Goal: Task Accomplishment & Management: Use online tool/utility

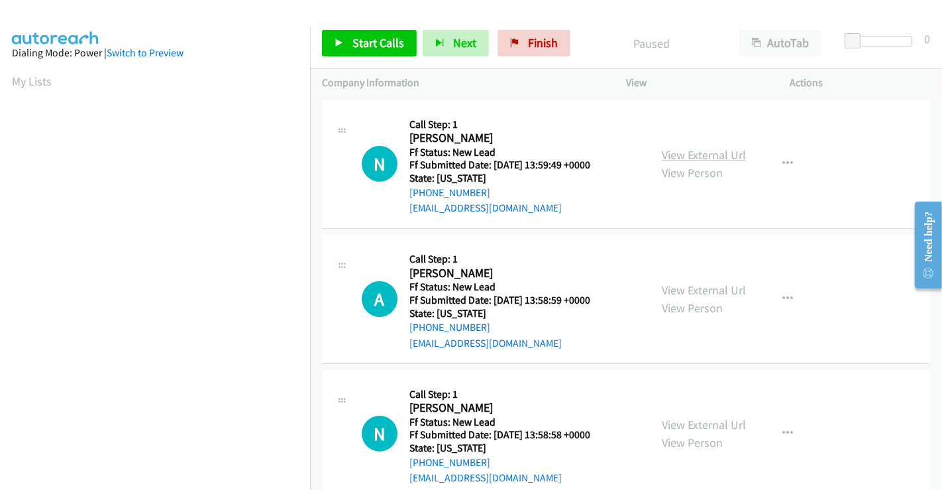
click at [729, 158] on link "View External Url" at bounding box center [704, 154] width 84 height 15
click at [711, 285] on link "View External Url" at bounding box center [704, 289] width 84 height 15
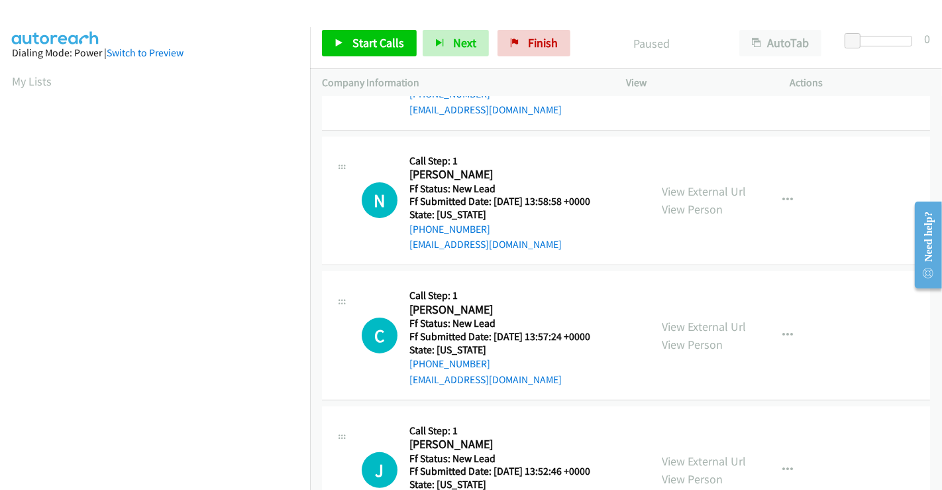
scroll to position [294, 0]
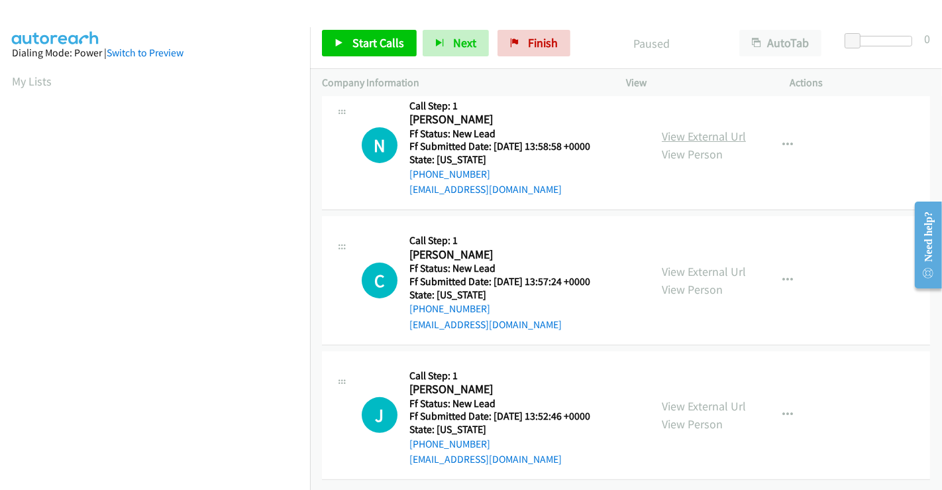
click at [672, 133] on link "View External Url" at bounding box center [704, 136] width 84 height 15
click at [691, 264] on link "View External Url" at bounding box center [704, 271] width 84 height 15
click at [693, 398] on link "View External Url" at bounding box center [704, 405] width 84 height 15
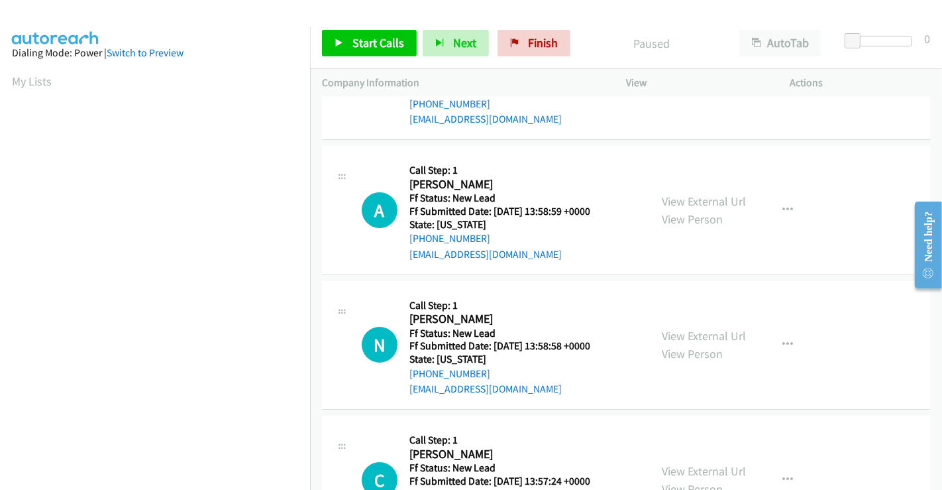
scroll to position [0, 0]
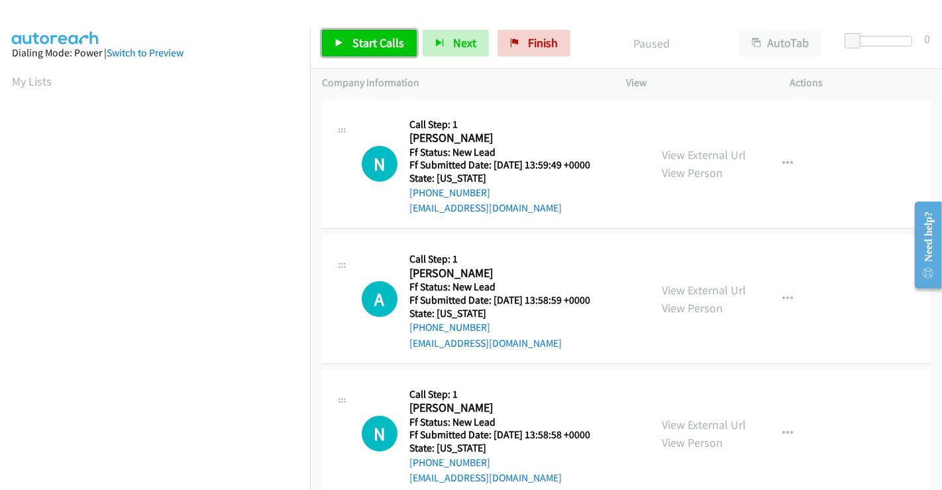
click at [386, 40] on span "Start Calls" at bounding box center [379, 42] width 52 height 15
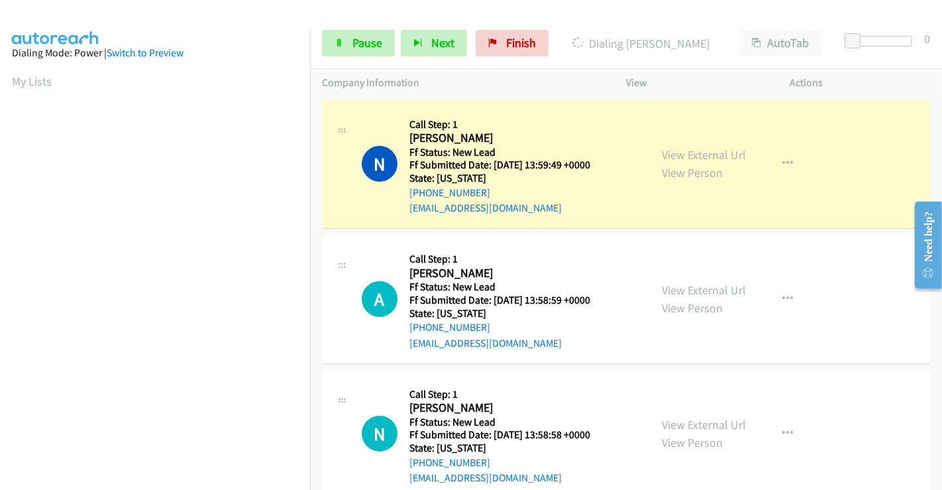
scroll to position [255, 0]
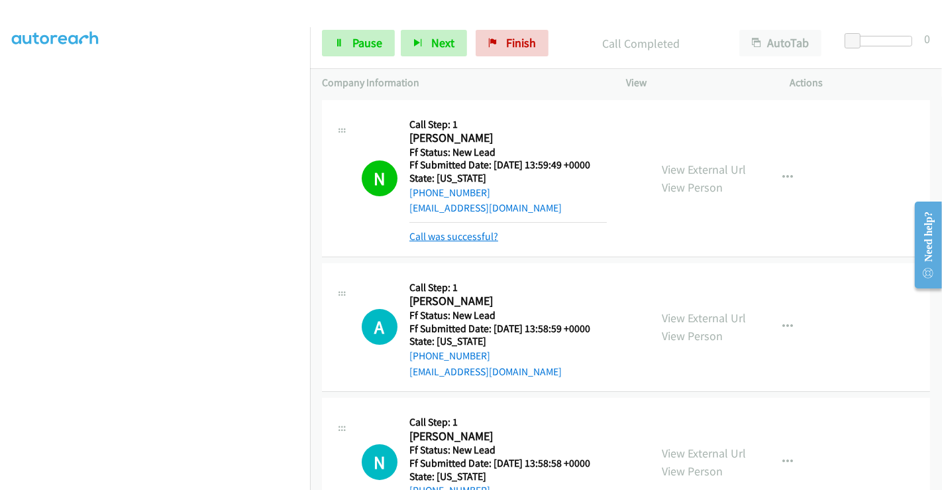
click at [437, 232] on link "Call was successful?" at bounding box center [454, 236] width 89 height 13
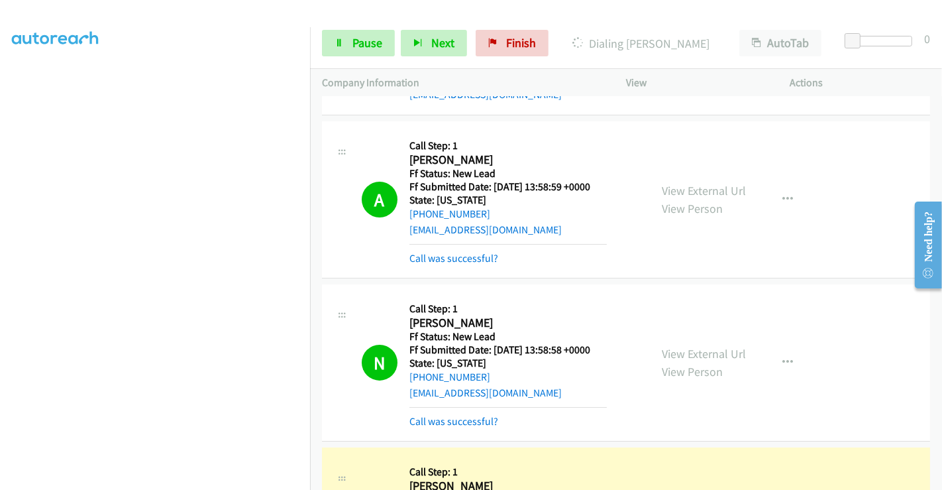
scroll to position [147, 0]
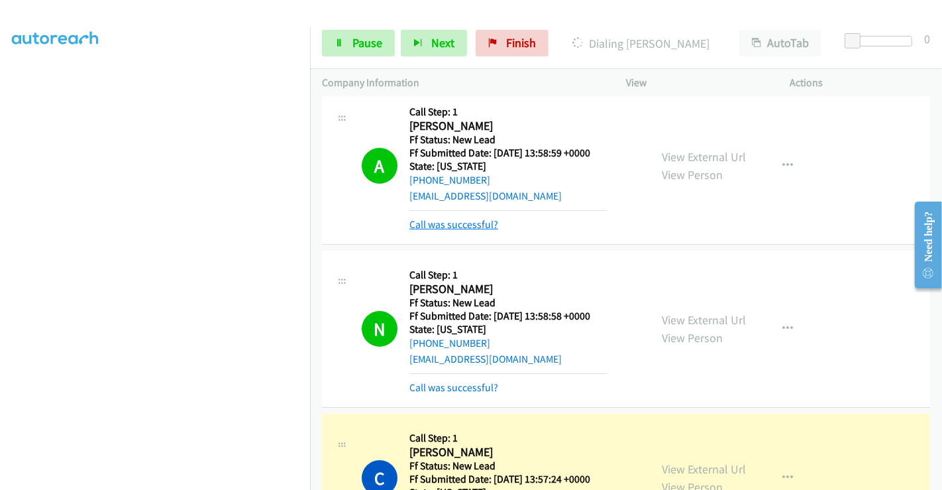
click at [475, 219] on link "Call was successful?" at bounding box center [454, 224] width 89 height 13
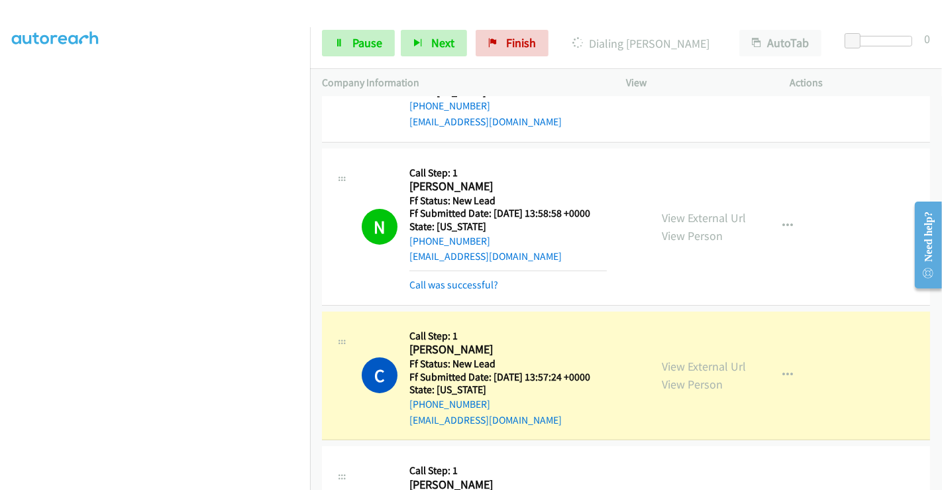
scroll to position [294, 0]
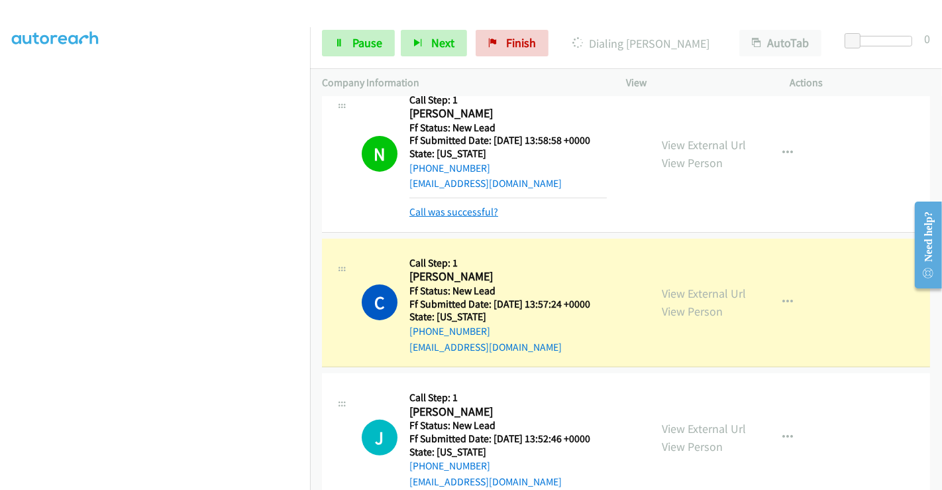
click at [456, 207] on link "Call was successful?" at bounding box center [454, 211] width 89 height 13
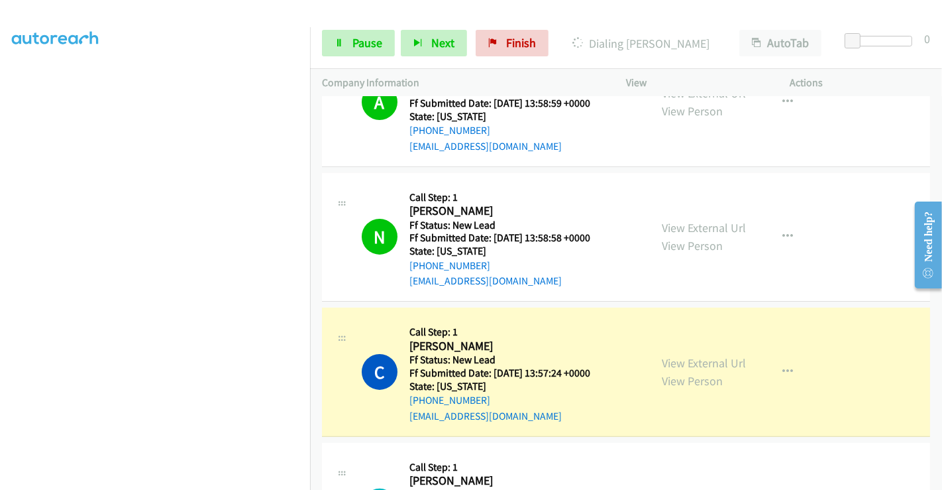
scroll to position [298, 0]
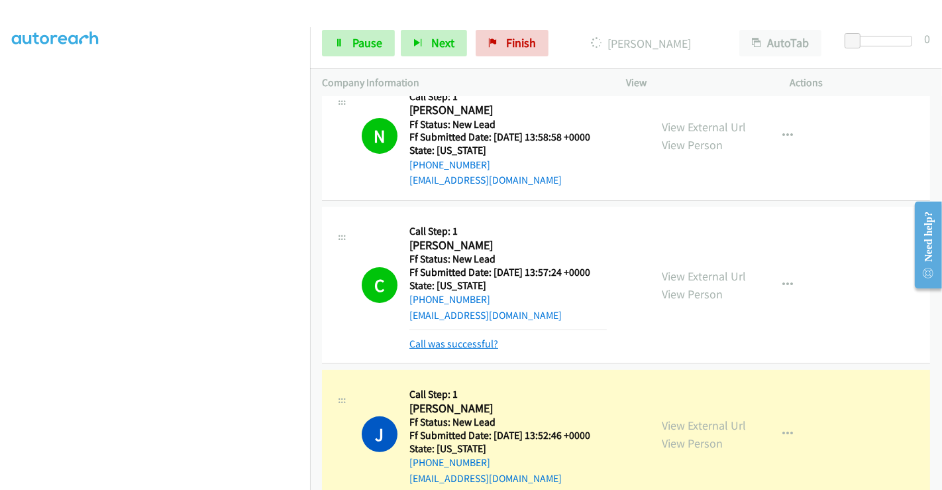
click at [465, 338] on link "Call was successful?" at bounding box center [454, 343] width 89 height 13
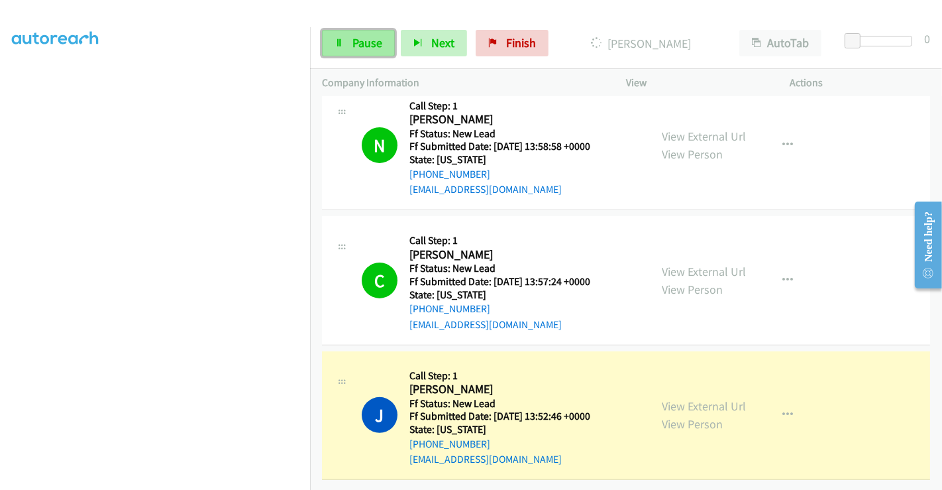
click at [360, 34] on link "Pause" at bounding box center [358, 43] width 73 height 27
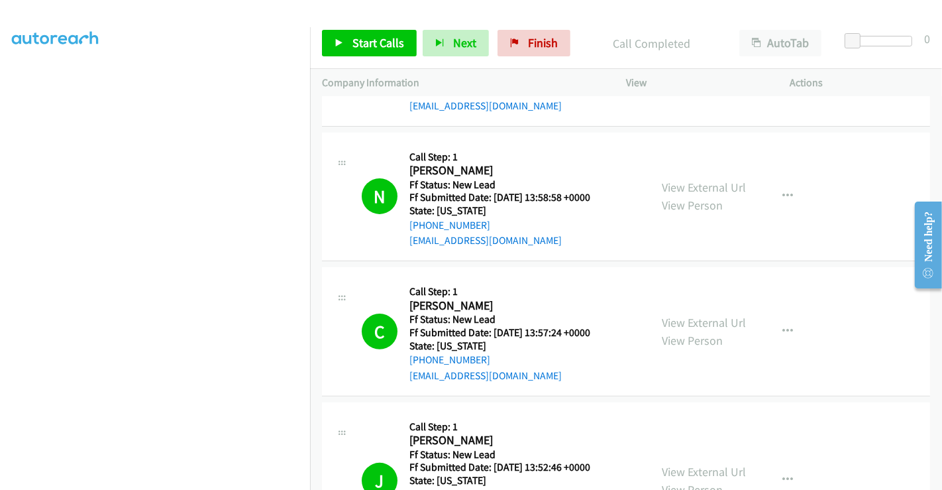
scroll to position [386, 0]
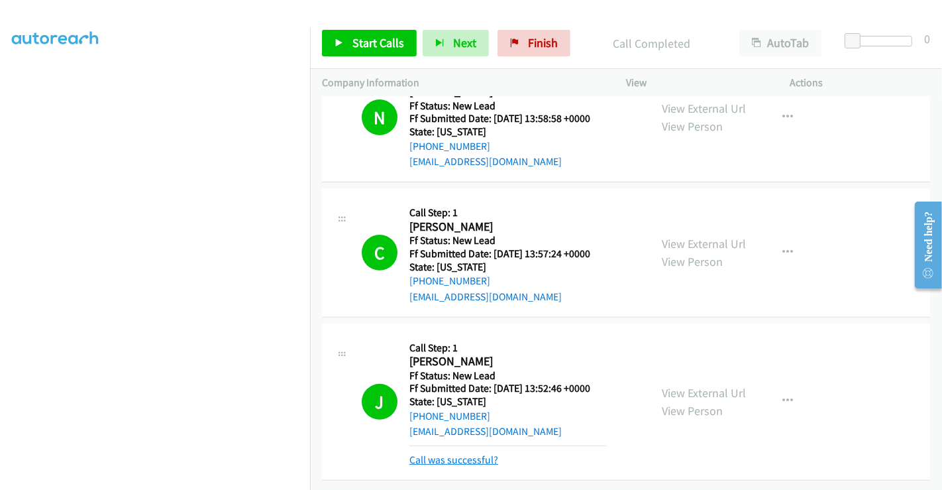
click at [470, 453] on link "Call was successful?" at bounding box center [454, 459] width 89 height 13
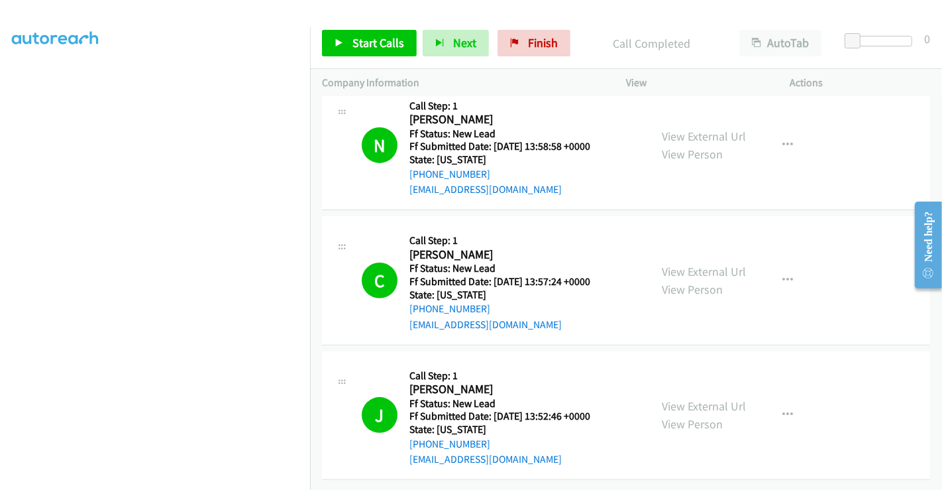
scroll to position [0, 0]
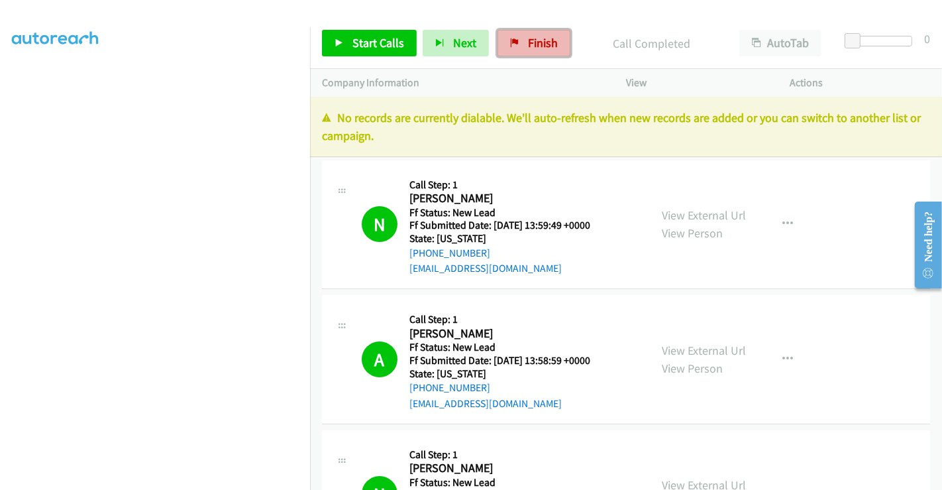
click at [528, 40] on span "Finish" at bounding box center [543, 42] width 30 height 15
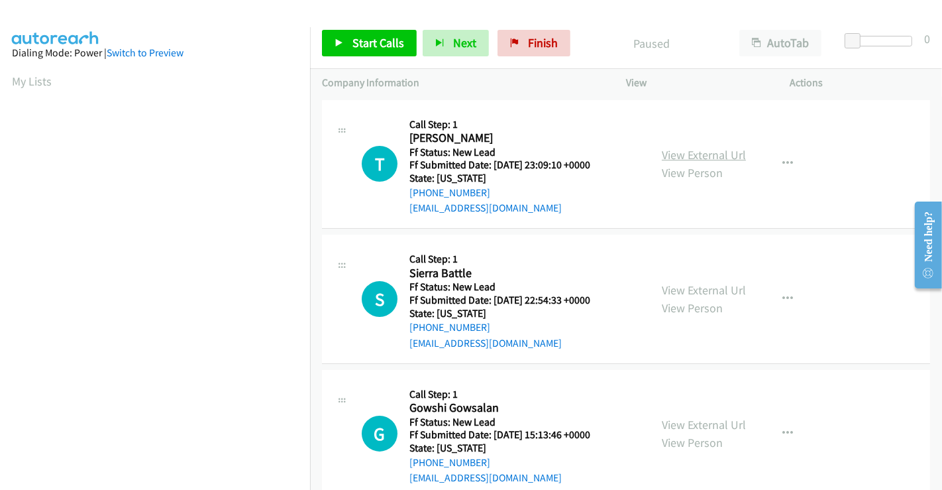
click at [697, 158] on link "View External Url" at bounding box center [704, 154] width 84 height 15
click at [690, 288] on link "View External Url" at bounding box center [704, 289] width 84 height 15
click at [699, 421] on link "View External Url" at bounding box center [704, 424] width 84 height 15
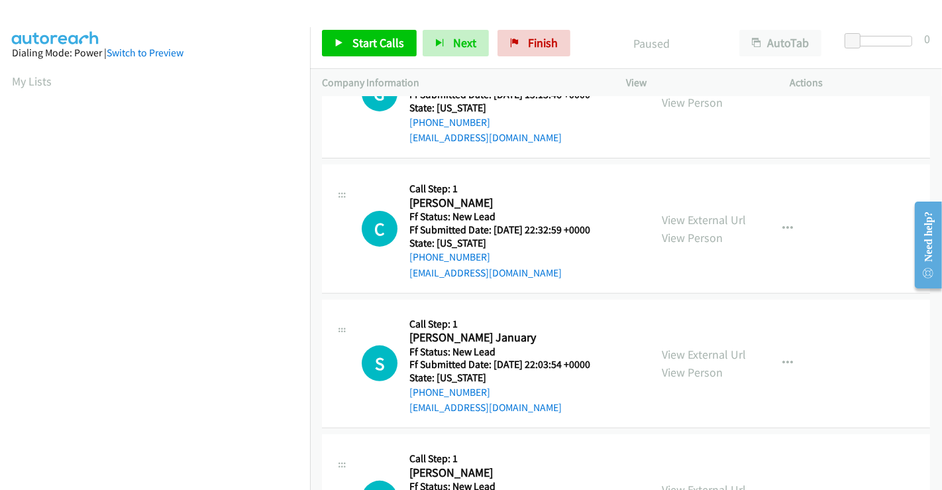
scroll to position [368, 0]
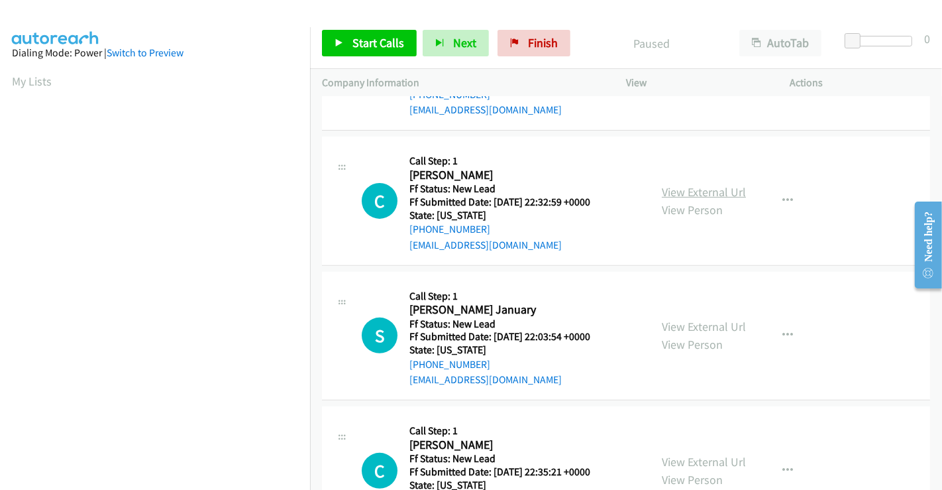
click at [684, 196] on link "View External Url" at bounding box center [704, 191] width 84 height 15
click at [690, 323] on link "View External Url" at bounding box center [704, 326] width 84 height 15
click at [374, 51] on link "Start Calls" at bounding box center [369, 43] width 95 height 27
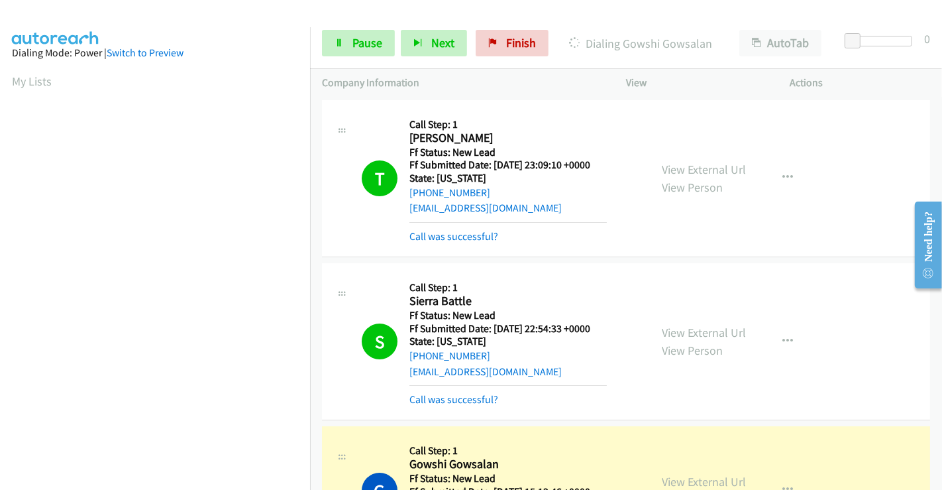
scroll to position [255, 0]
click at [344, 40] on link "Pause" at bounding box center [358, 43] width 73 height 27
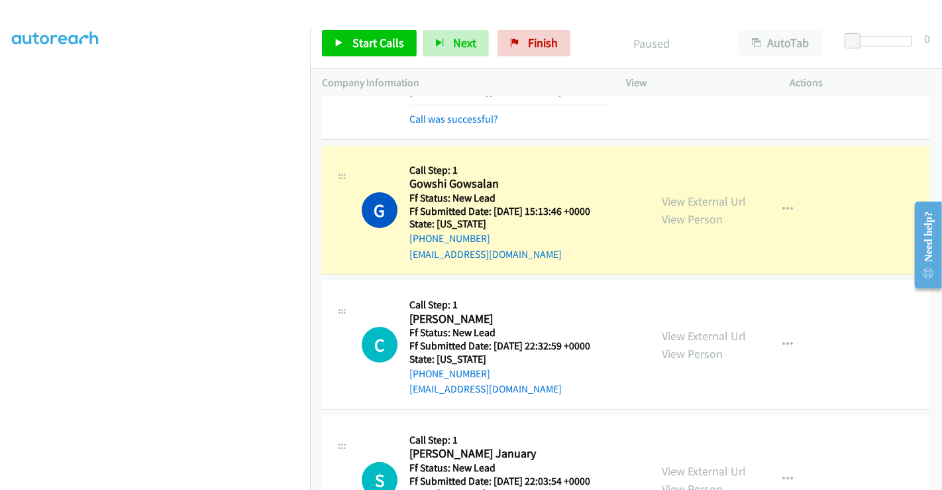
scroll to position [294, 0]
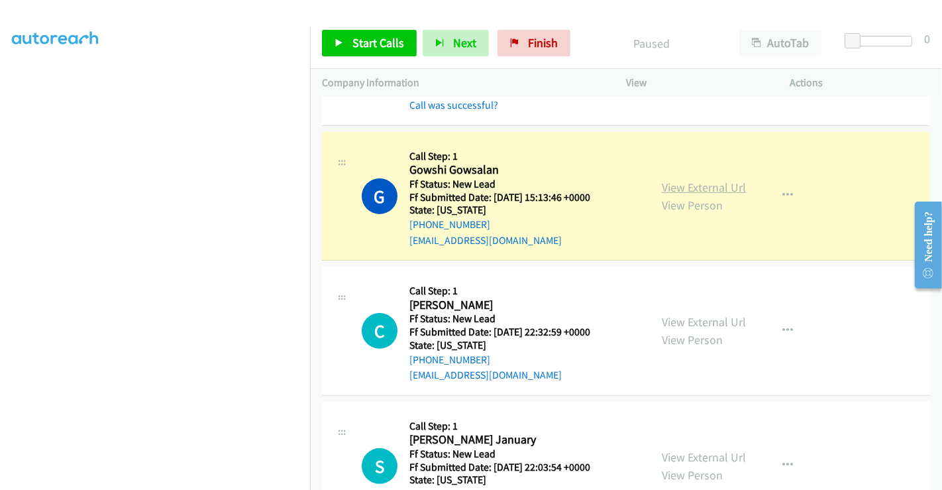
click at [716, 184] on link "View External Url" at bounding box center [704, 187] width 84 height 15
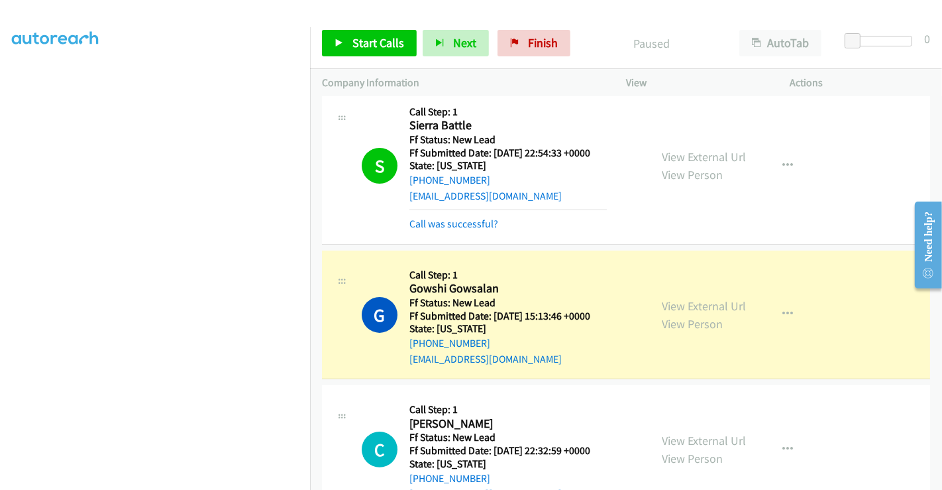
scroll to position [74, 0]
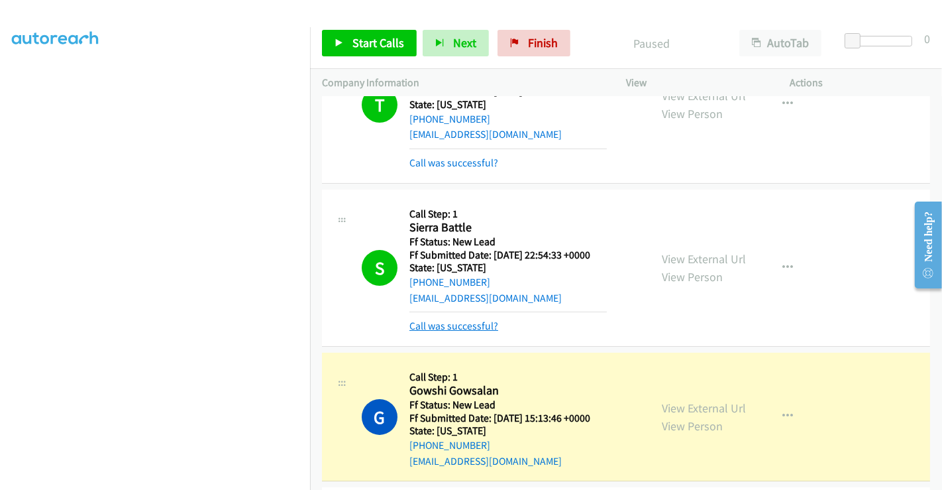
click at [448, 327] on link "Call was successful?" at bounding box center [454, 325] width 89 height 13
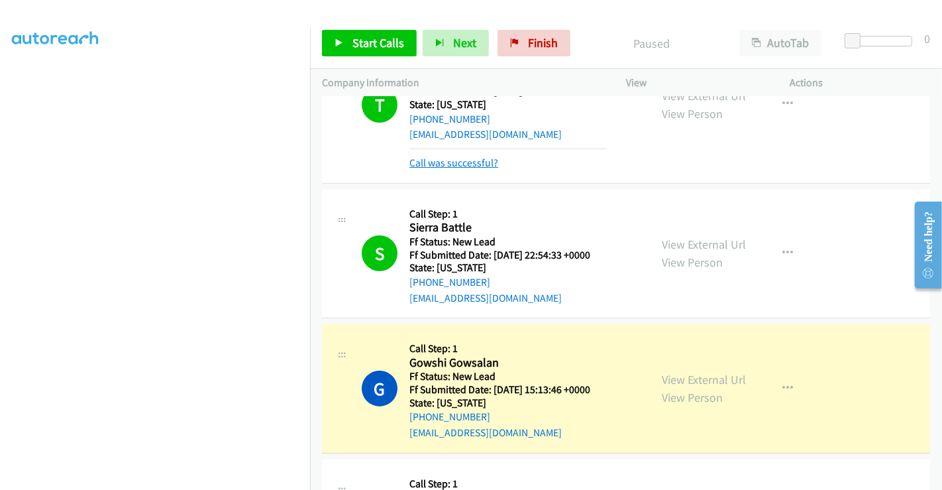
click at [457, 160] on link "Call was successful?" at bounding box center [454, 162] width 89 height 13
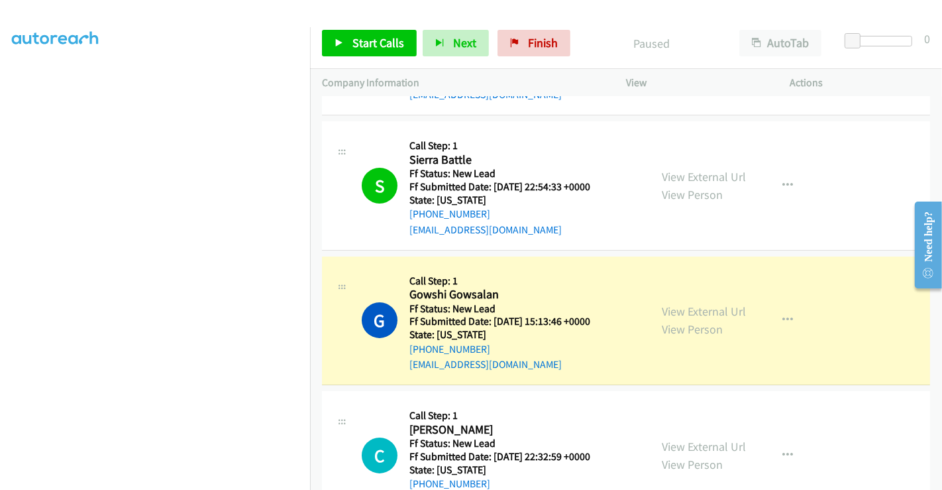
scroll to position [206, 0]
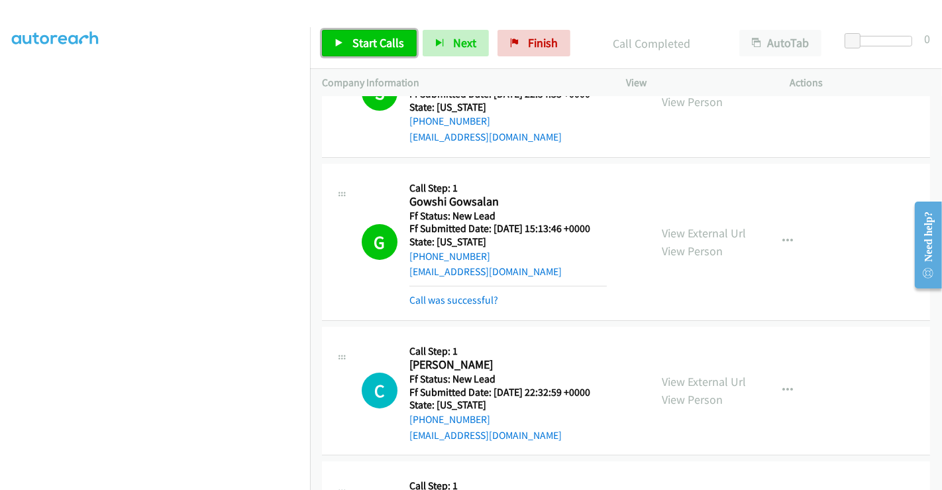
click at [372, 45] on span "Start Calls" at bounding box center [379, 42] width 52 height 15
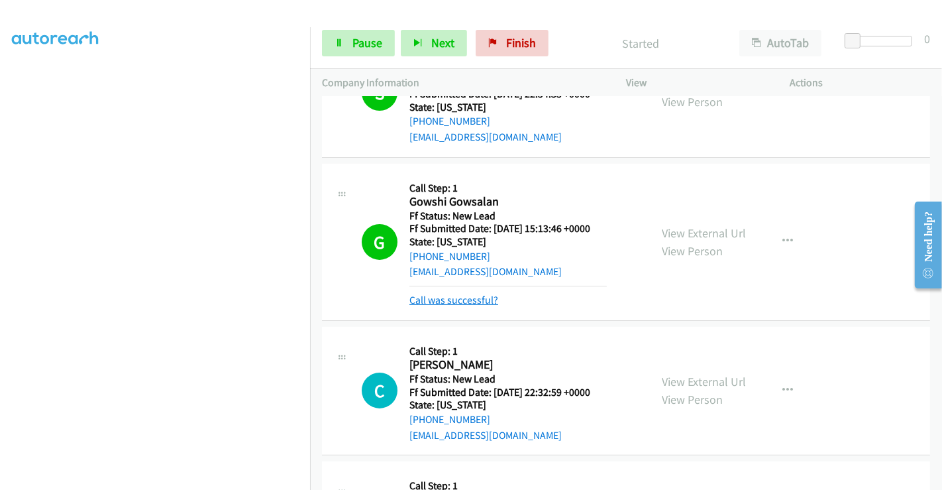
click at [465, 301] on link "Call was successful?" at bounding box center [454, 300] width 89 height 13
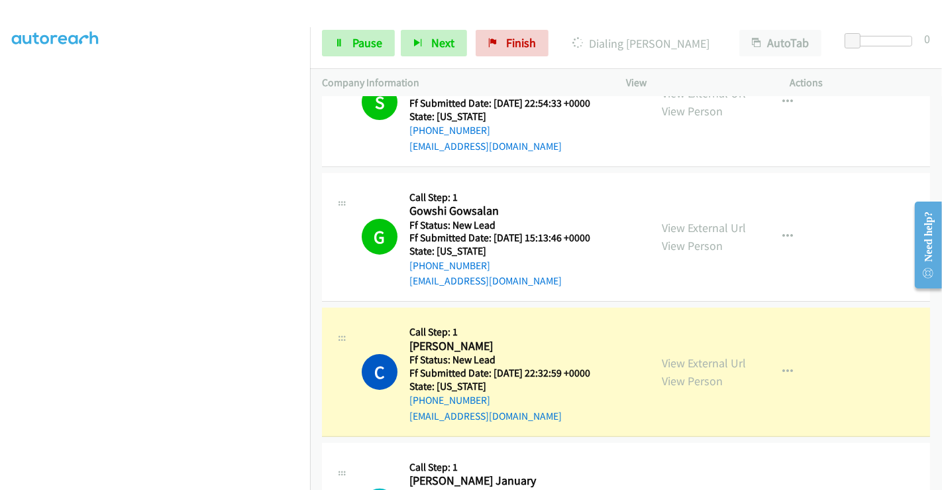
scroll to position [133, 0]
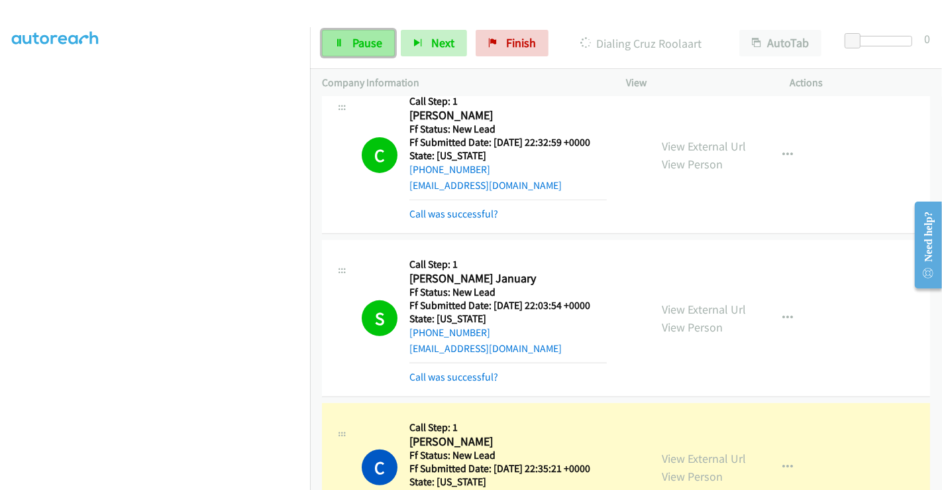
click at [365, 42] on span "Pause" at bounding box center [368, 42] width 30 height 15
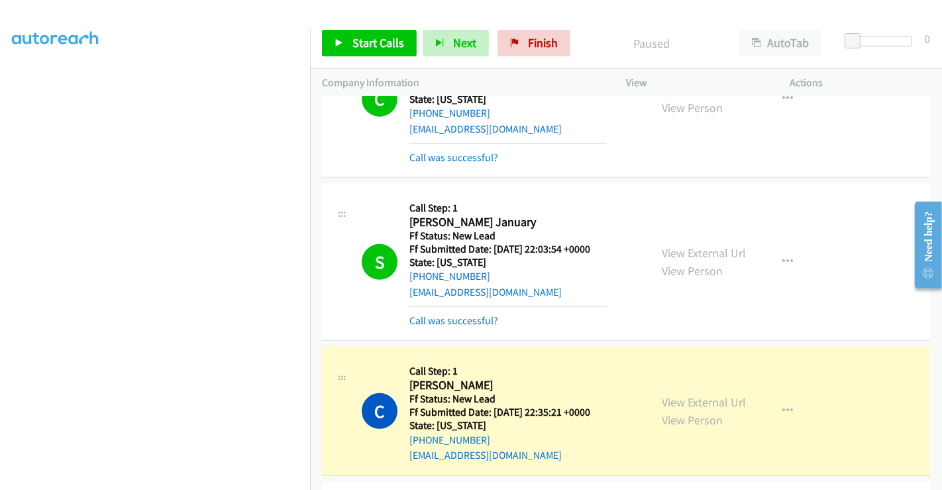
scroll to position [575, 0]
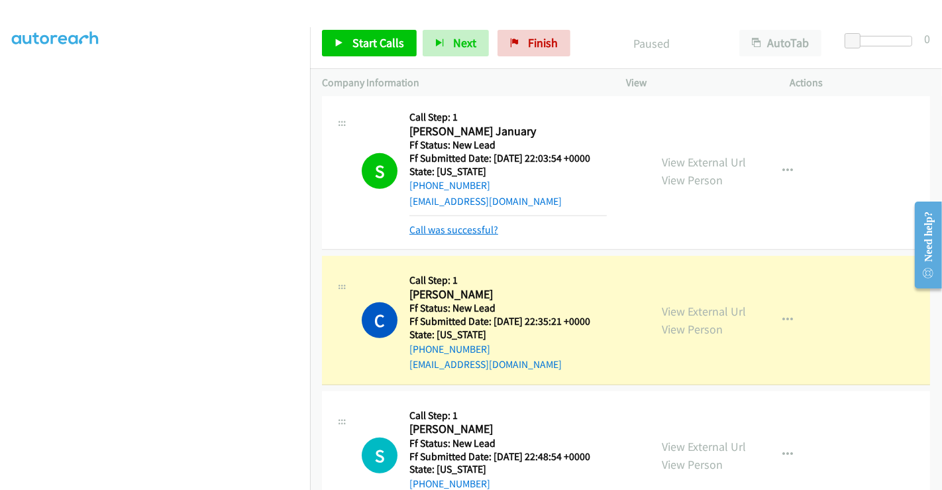
click at [455, 229] on link "Call was successful?" at bounding box center [454, 229] width 89 height 13
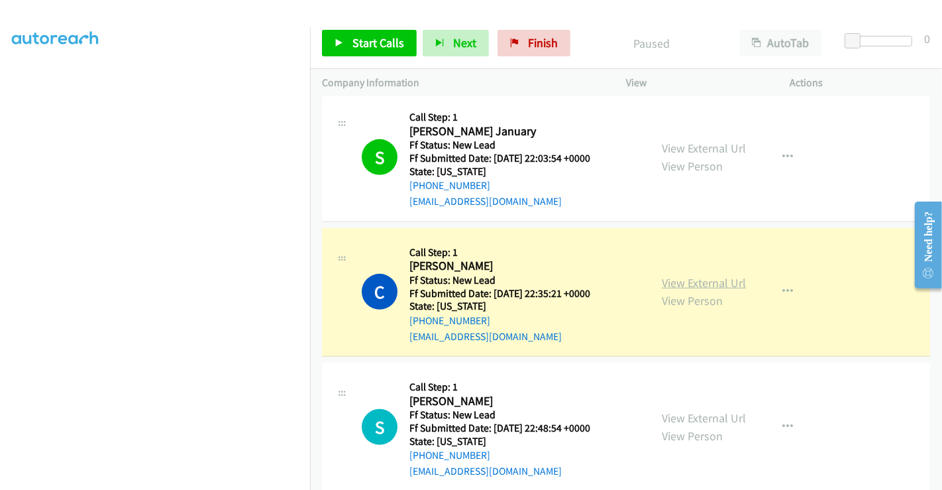
click at [714, 277] on link "View External Url" at bounding box center [704, 282] width 84 height 15
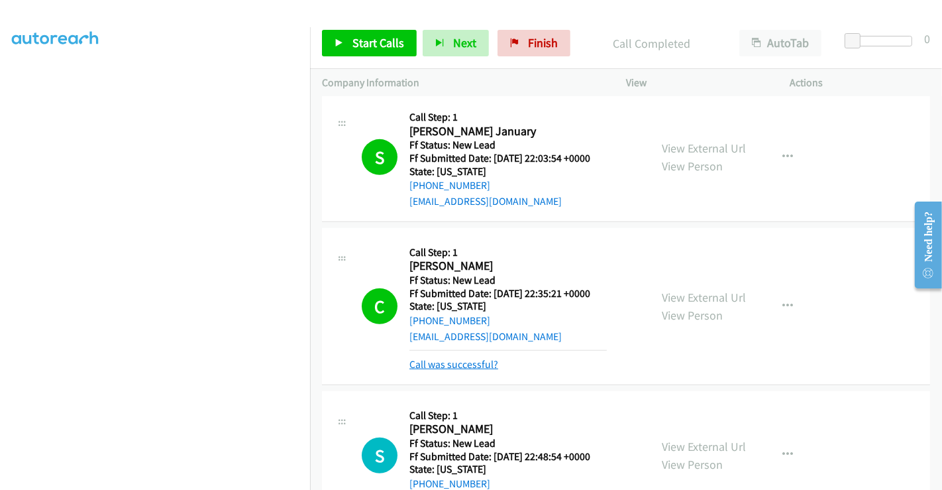
click at [458, 362] on link "Call was successful?" at bounding box center [454, 364] width 89 height 13
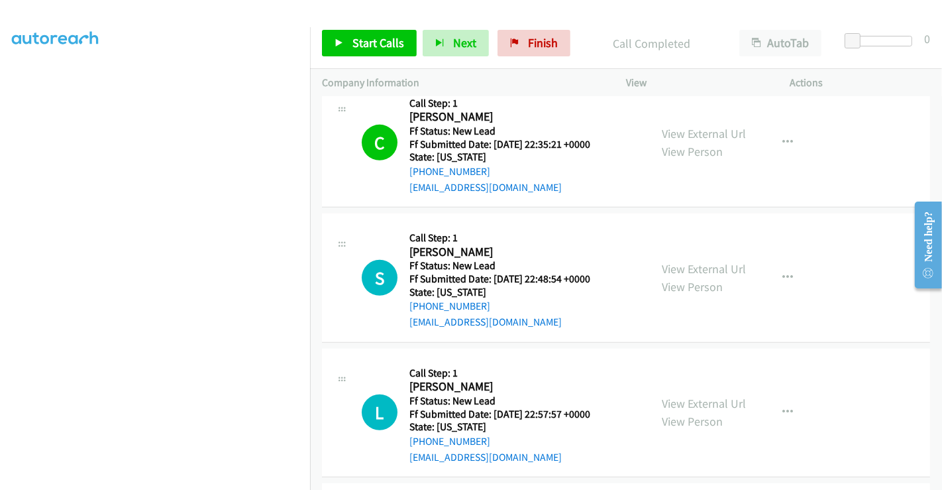
scroll to position [722, 0]
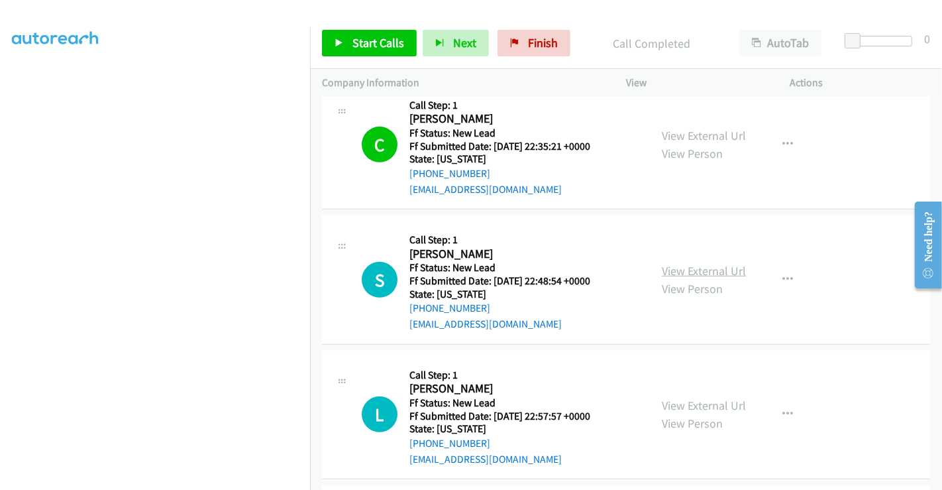
click at [697, 268] on link "View External Url" at bounding box center [704, 270] width 84 height 15
click at [694, 402] on link "View External Url" at bounding box center [704, 405] width 84 height 15
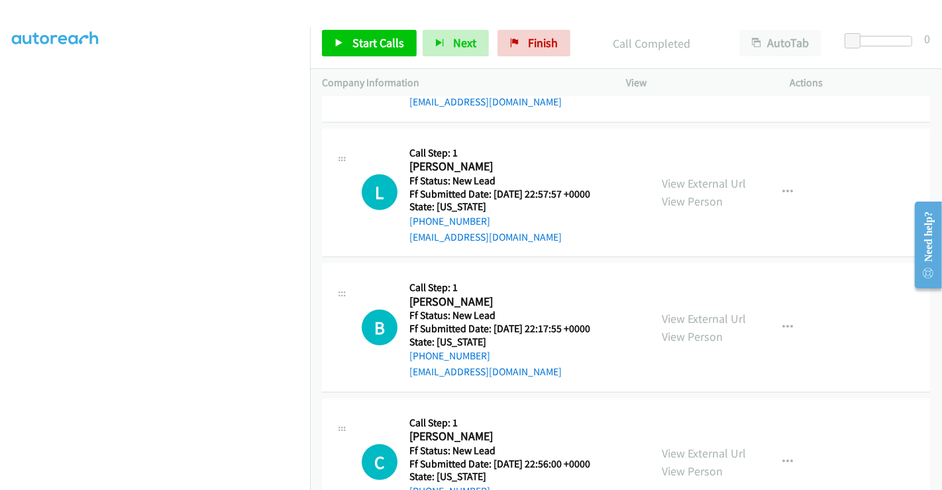
scroll to position [1017, 0]
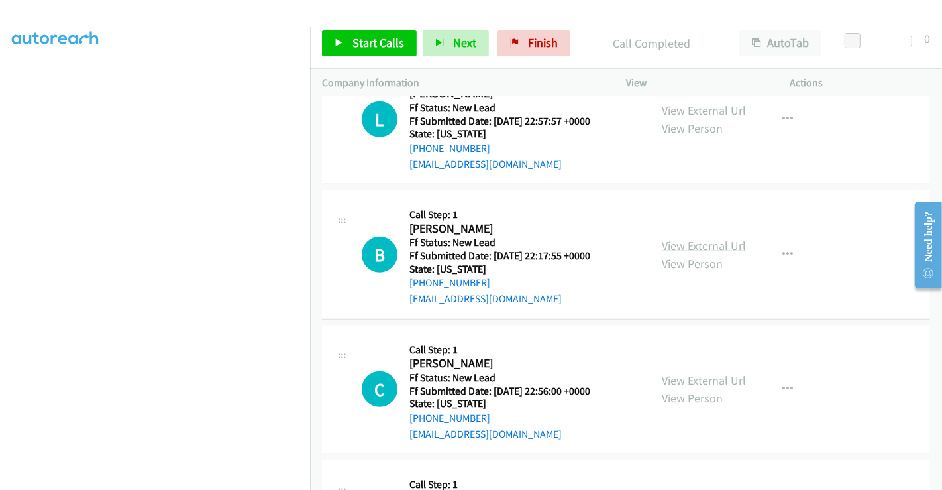
click at [687, 244] on link "View External Url" at bounding box center [704, 245] width 84 height 15
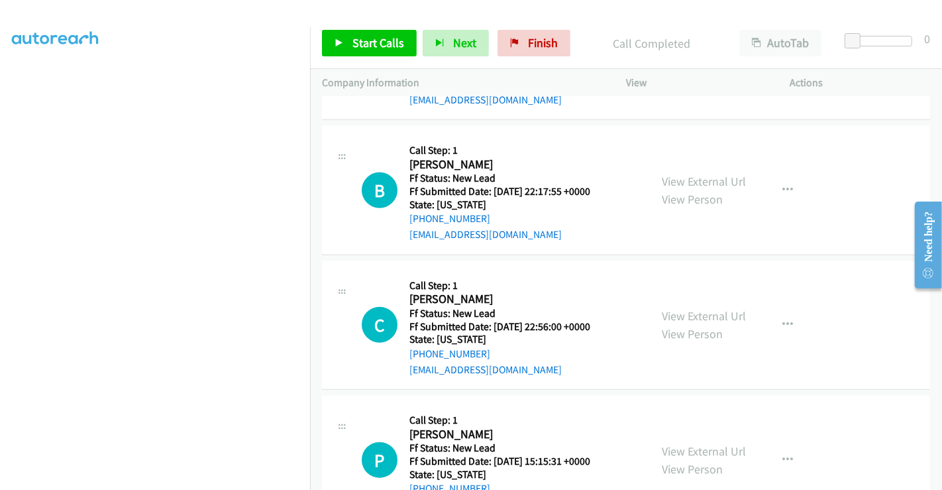
scroll to position [1164, 0]
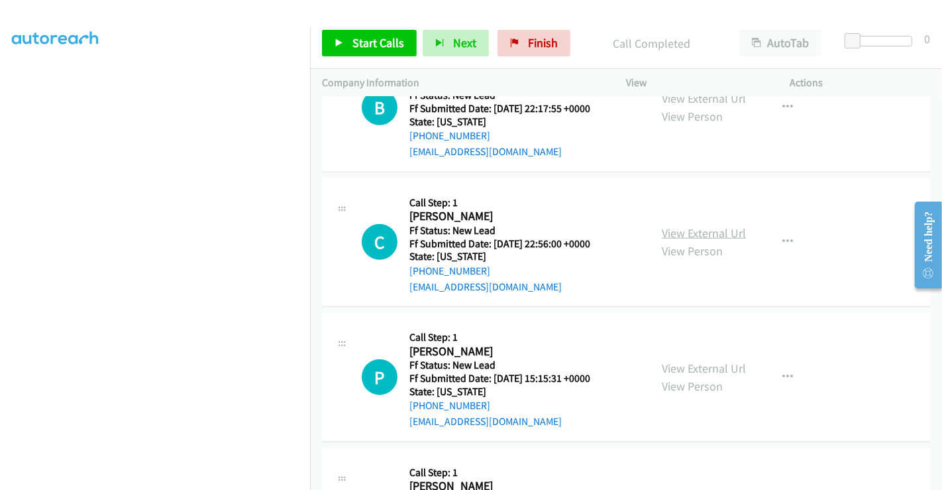
click at [689, 228] on link "View External Url" at bounding box center [704, 232] width 84 height 15
click at [685, 364] on link "View External Url" at bounding box center [704, 368] width 84 height 15
click at [376, 35] on span "Start Calls" at bounding box center [379, 42] width 52 height 15
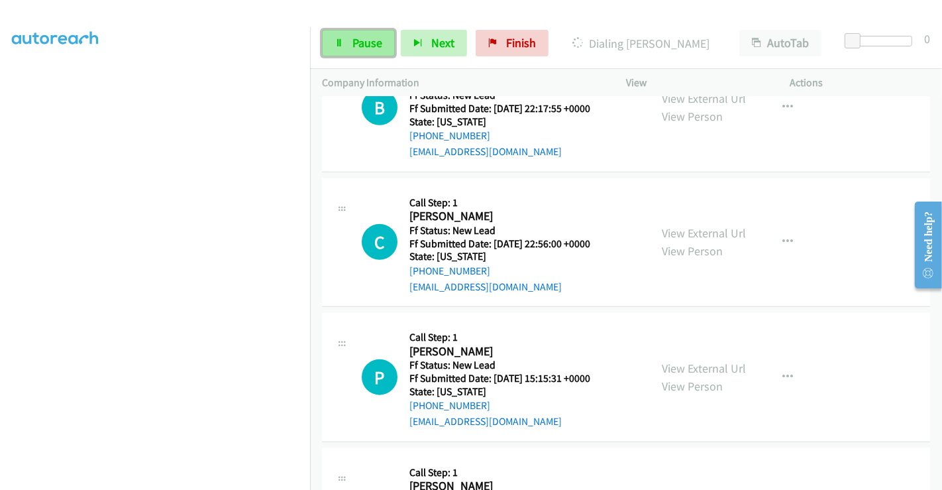
click at [365, 47] on span "Pause" at bounding box center [368, 42] width 30 height 15
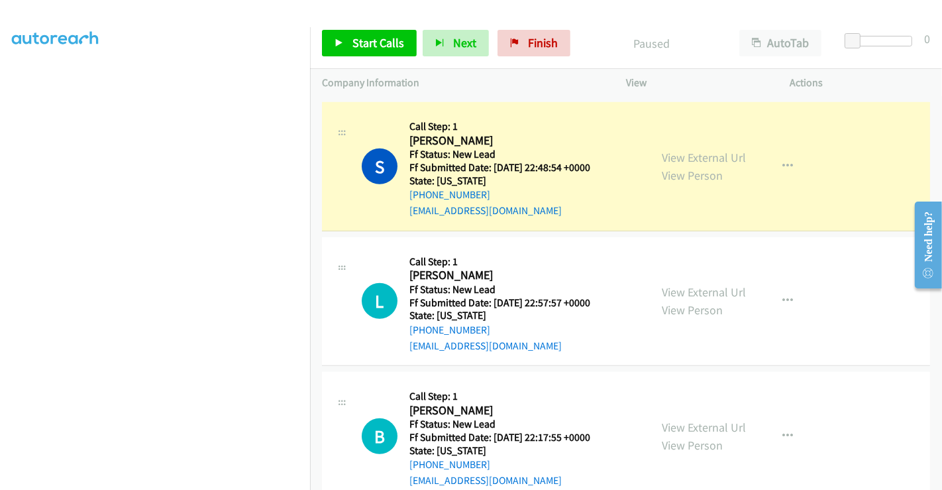
scroll to position [795, 0]
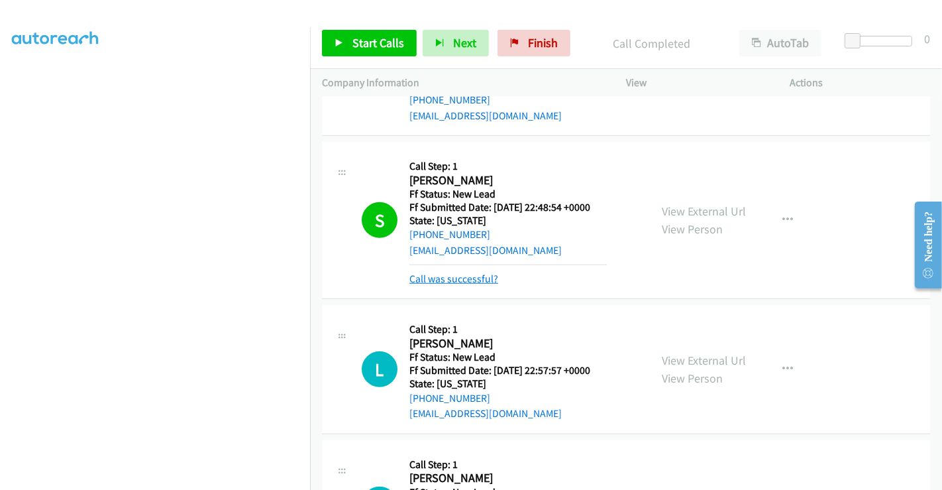
click at [460, 275] on link "Call was successful?" at bounding box center [454, 278] width 89 height 13
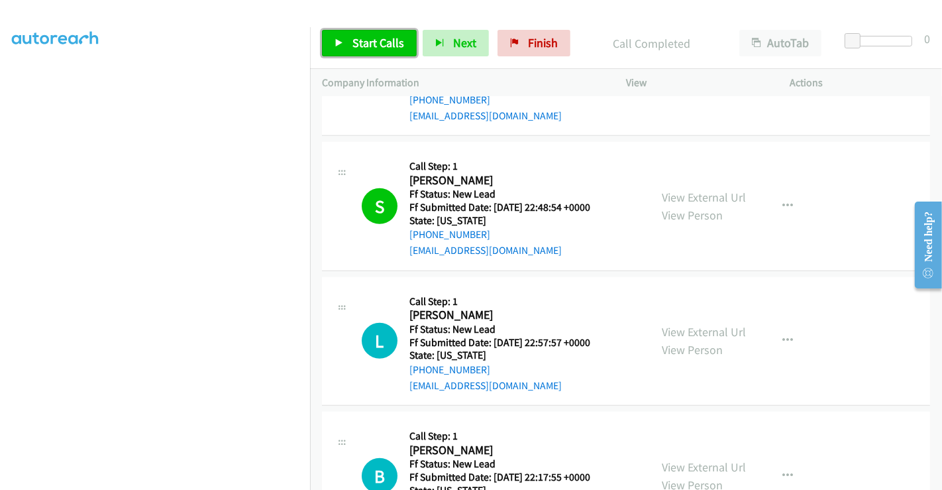
click at [356, 38] on span "Start Calls" at bounding box center [379, 42] width 52 height 15
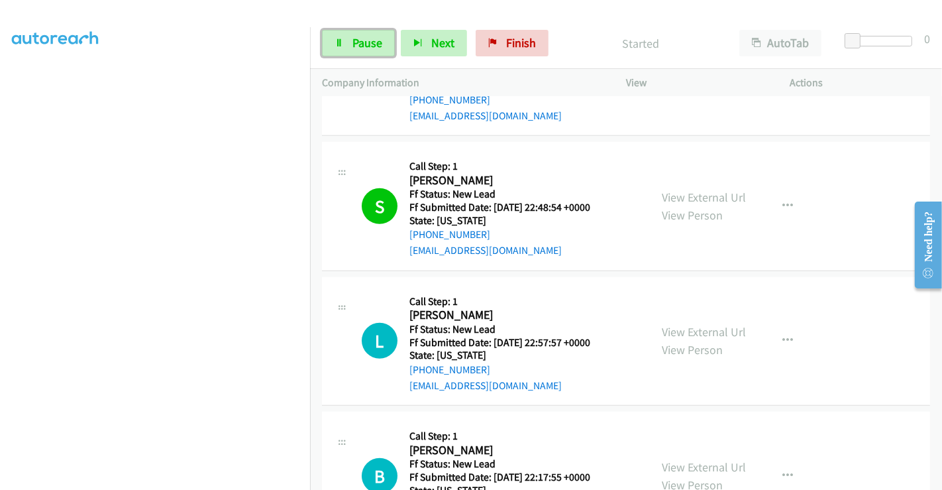
click at [356, 38] on span "Pause" at bounding box center [368, 42] width 30 height 15
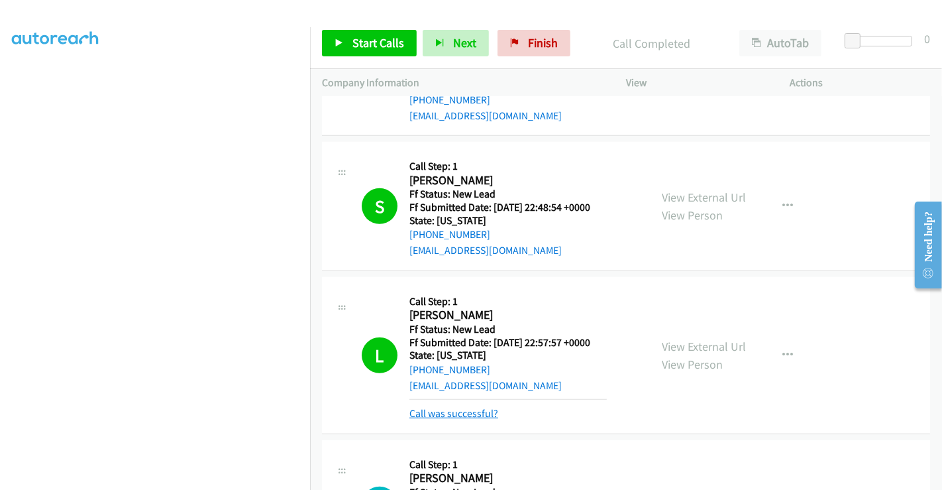
click at [452, 409] on link "Call was successful?" at bounding box center [454, 413] width 89 height 13
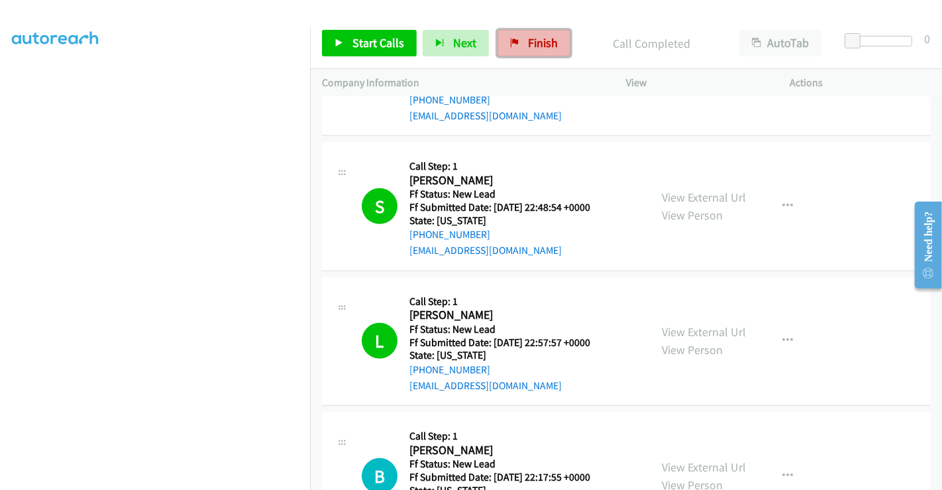
click at [522, 34] on link "Finish" at bounding box center [534, 43] width 73 height 27
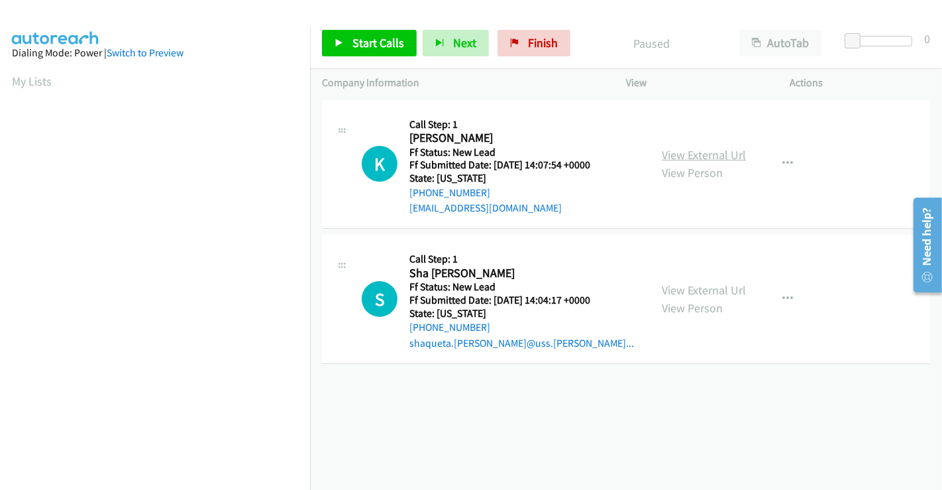
click at [685, 152] on link "View External Url" at bounding box center [704, 154] width 84 height 15
click at [687, 290] on link "View External Url" at bounding box center [704, 289] width 84 height 15
click at [372, 38] on span "Start Calls" at bounding box center [379, 42] width 52 height 15
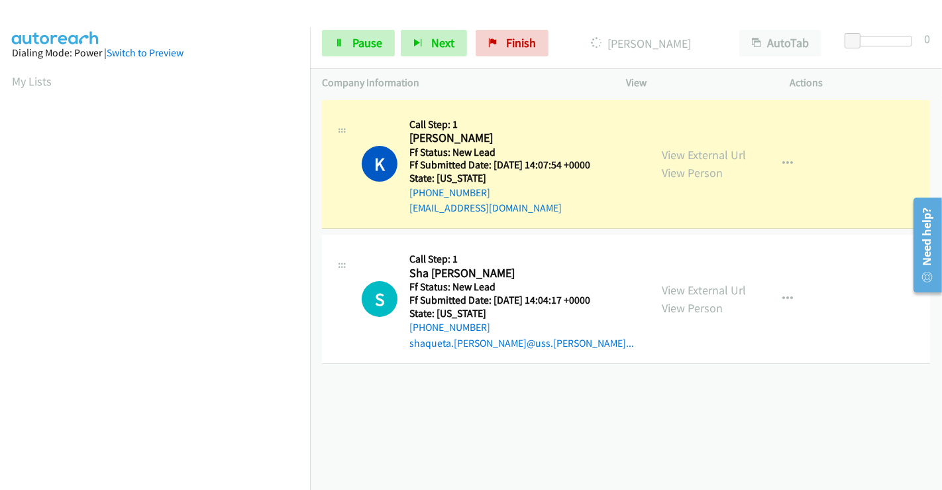
scroll to position [255, 0]
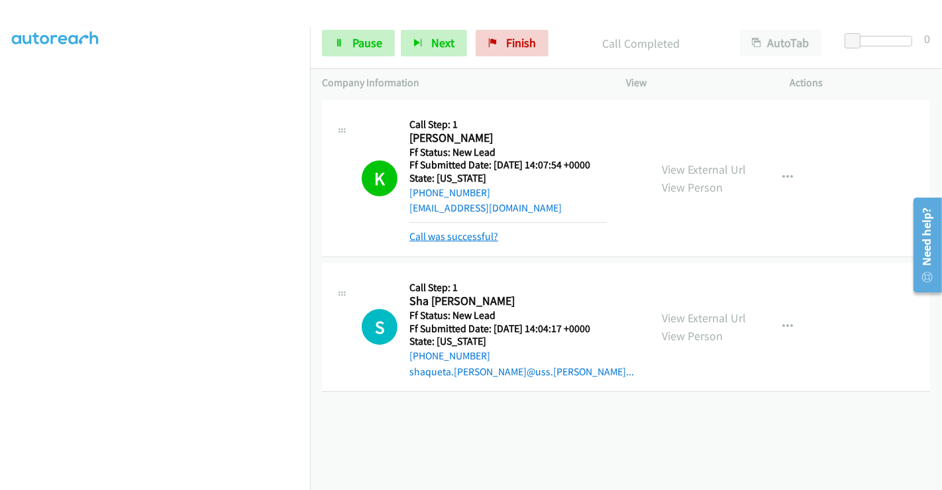
click at [473, 237] on link "Call was successful?" at bounding box center [454, 236] width 89 height 13
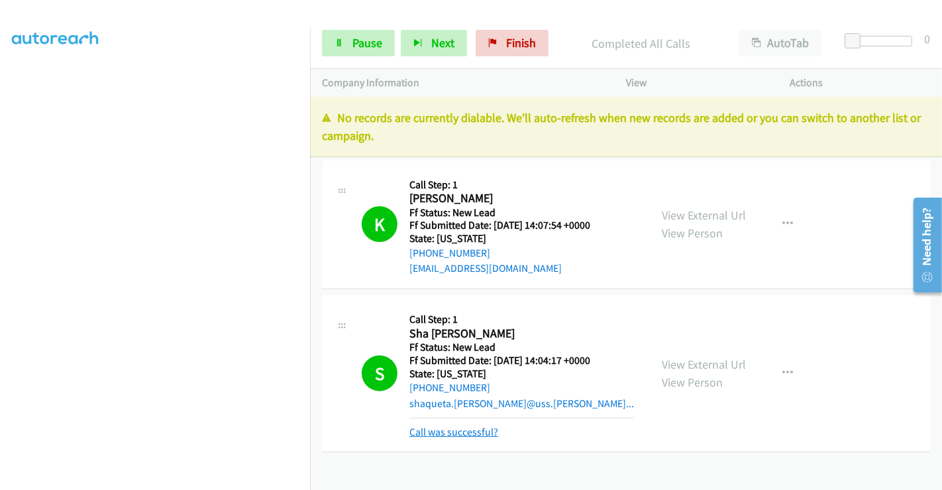
click at [447, 427] on link "Call was successful?" at bounding box center [454, 432] width 89 height 13
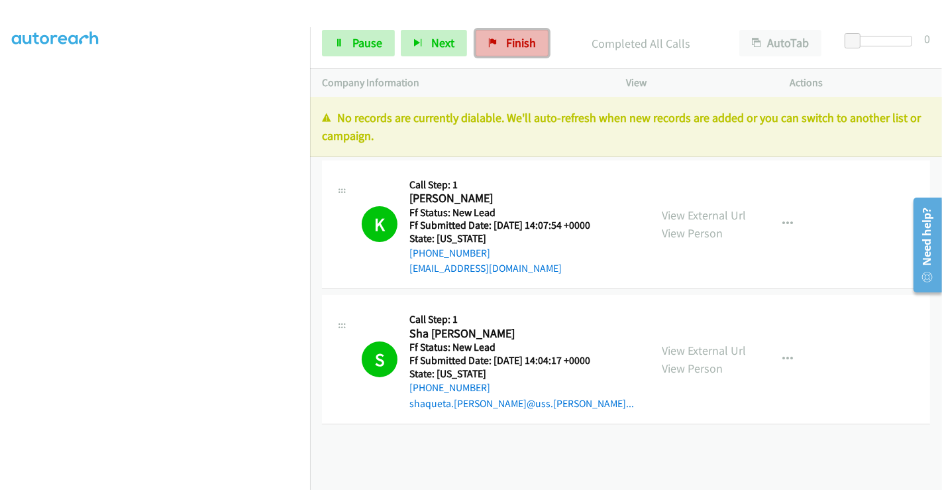
click at [509, 38] on span "Finish" at bounding box center [521, 42] width 30 height 15
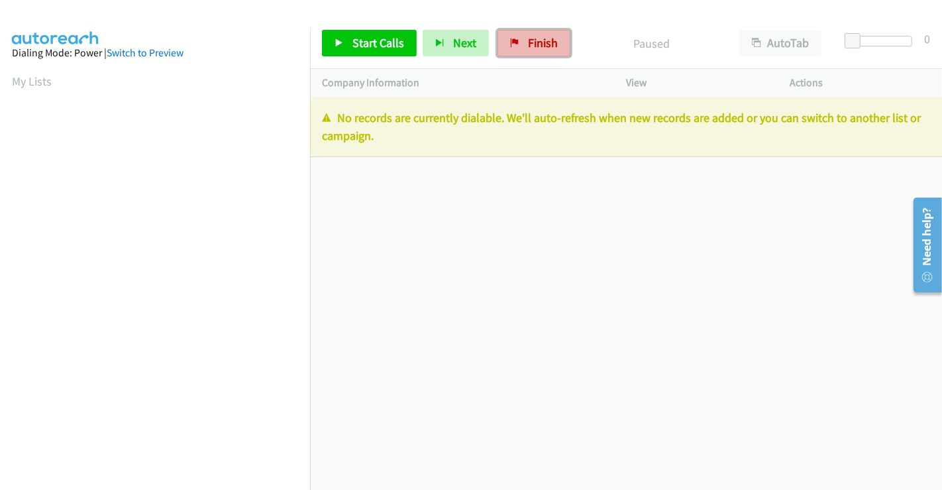
click at [530, 33] on link "Finish" at bounding box center [534, 43] width 73 height 27
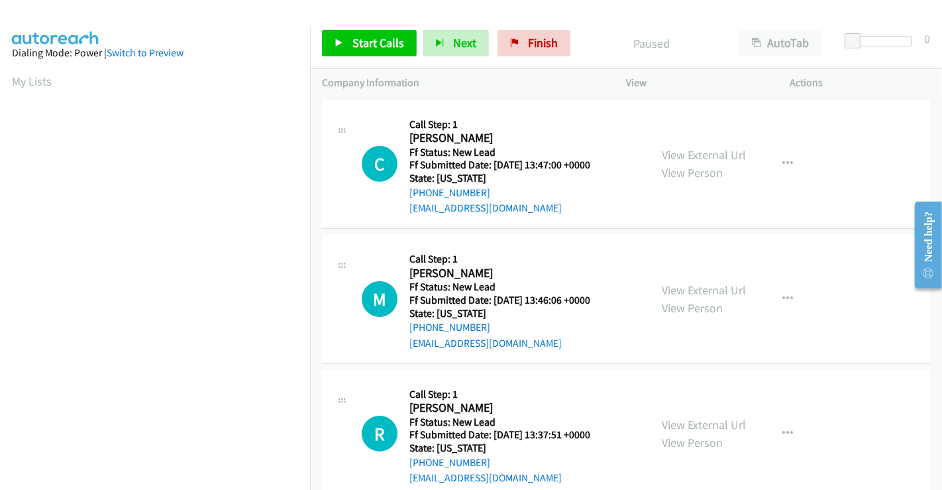
scroll to position [255, 0]
click at [716, 154] on link "View External Url" at bounding box center [704, 154] width 84 height 15
click at [713, 291] on link "View External Url" at bounding box center [704, 289] width 84 height 15
click at [701, 424] on link "View External Url" at bounding box center [704, 424] width 84 height 15
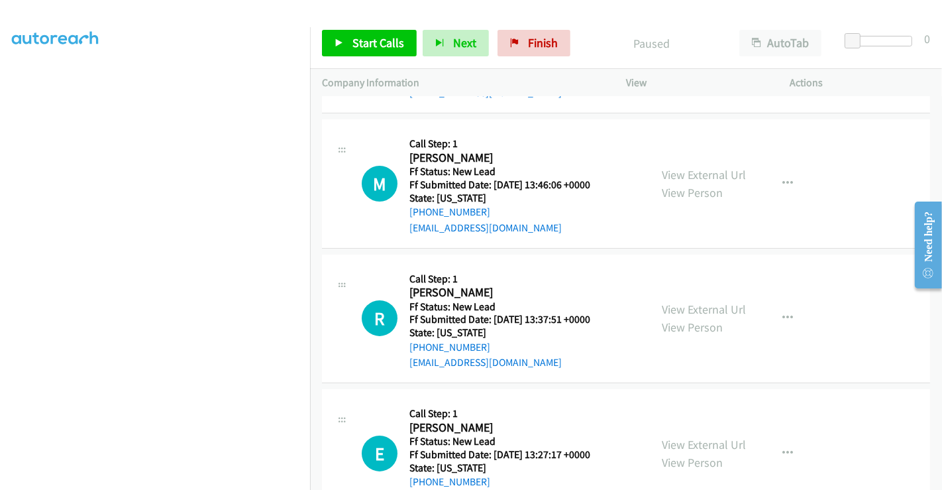
scroll to position [298, 0]
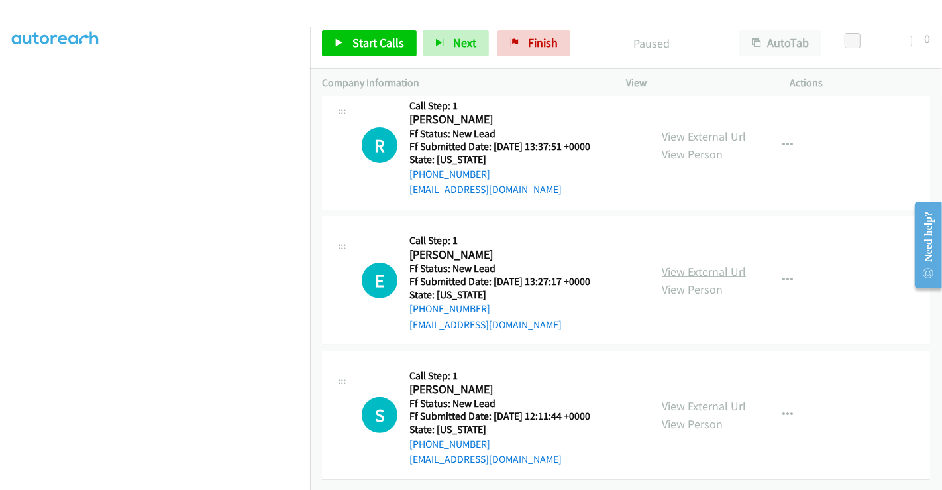
click at [695, 264] on link "View External Url" at bounding box center [704, 271] width 84 height 15
click at [679, 398] on link "View External Url" at bounding box center [704, 405] width 84 height 15
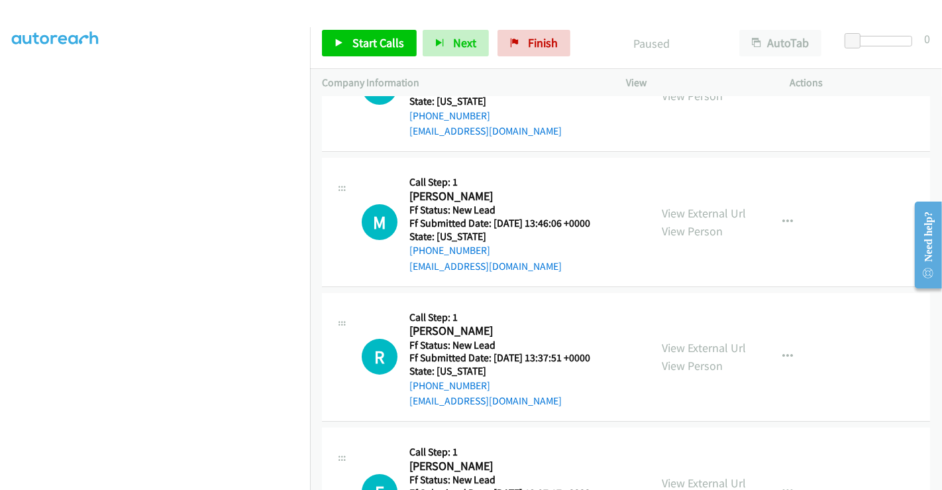
scroll to position [0, 0]
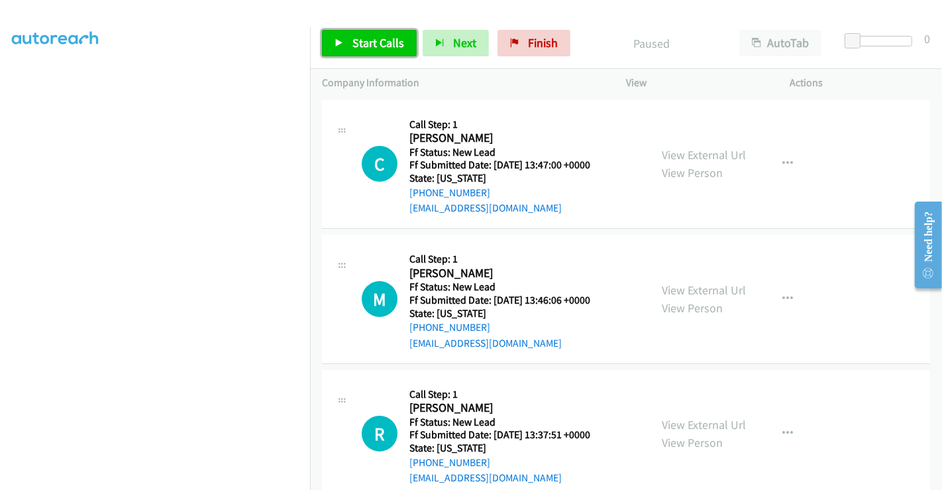
click at [371, 44] on span "Start Calls" at bounding box center [379, 42] width 52 height 15
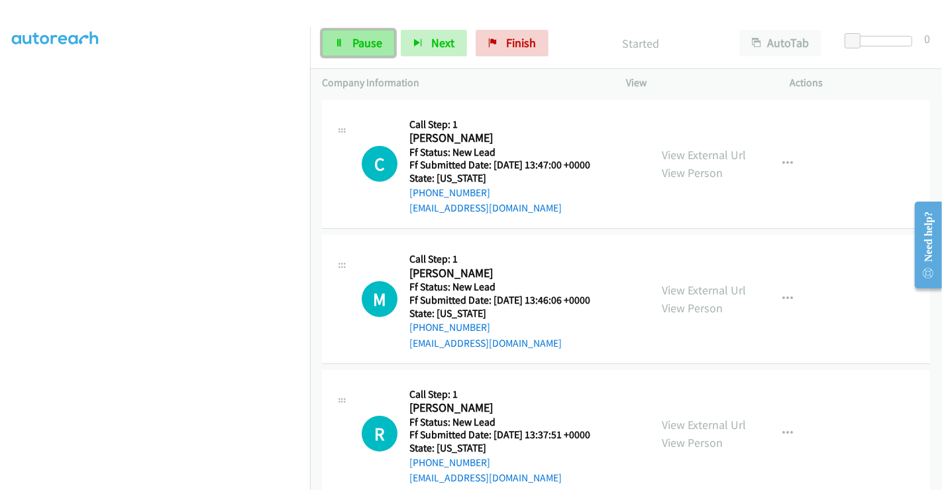
click at [374, 39] on span "Pause" at bounding box center [368, 42] width 30 height 15
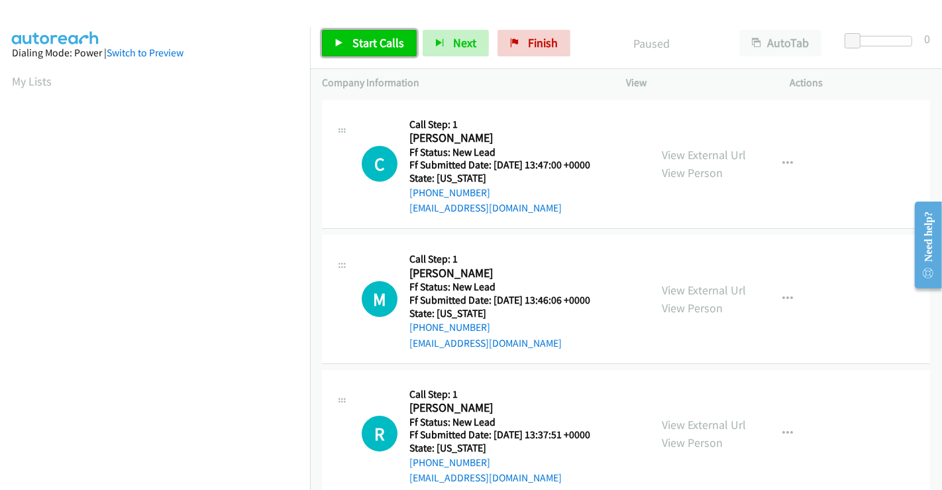
click at [357, 39] on span "Start Calls" at bounding box center [379, 42] width 52 height 15
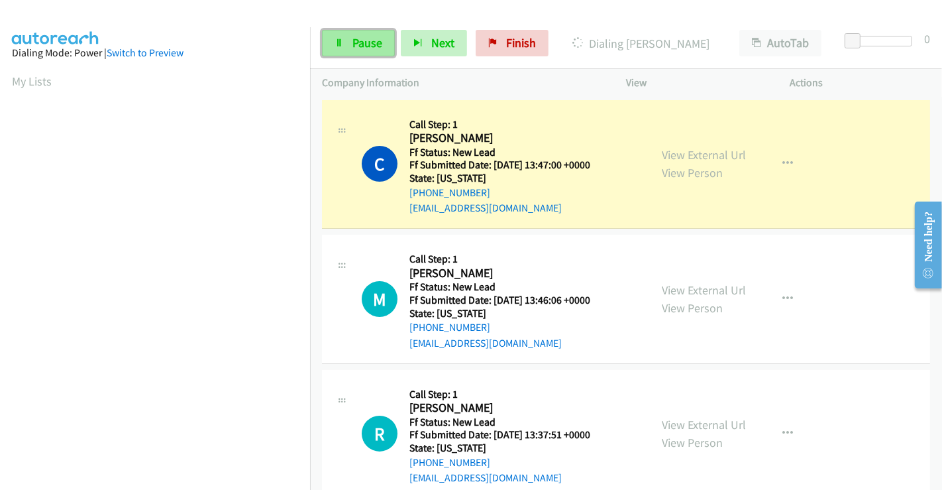
click at [341, 41] on icon at bounding box center [339, 43] width 9 height 9
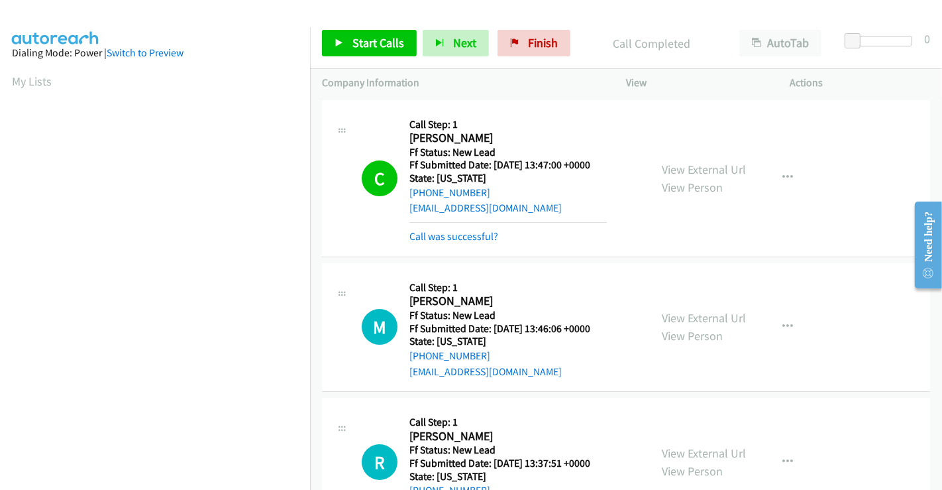
scroll to position [255, 0]
click at [358, 46] on span "Start Calls" at bounding box center [379, 42] width 52 height 15
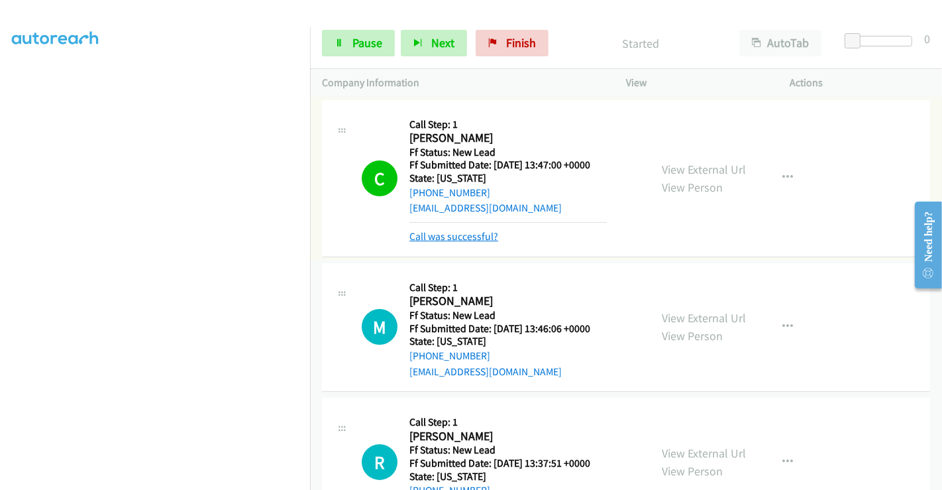
click at [455, 233] on link "Call was successful?" at bounding box center [454, 236] width 89 height 13
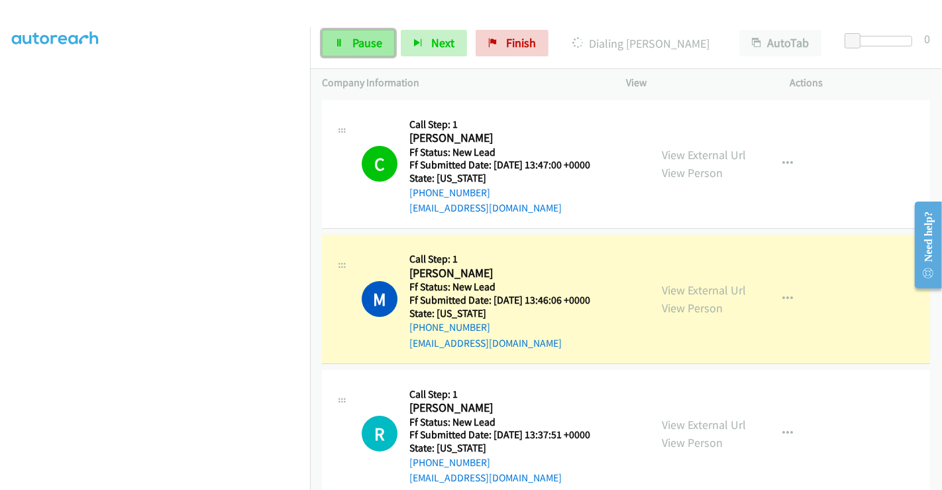
click at [359, 35] on span "Pause" at bounding box center [368, 42] width 30 height 15
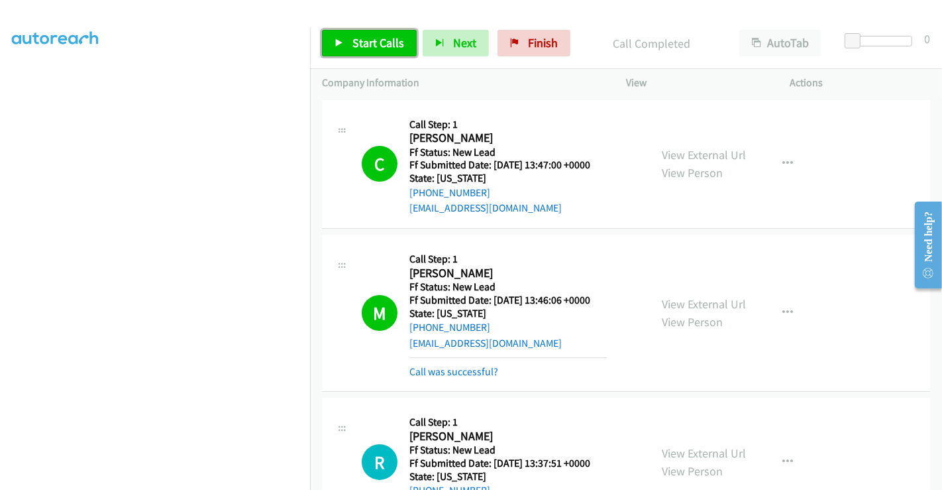
click at [382, 40] on span "Start Calls" at bounding box center [379, 42] width 52 height 15
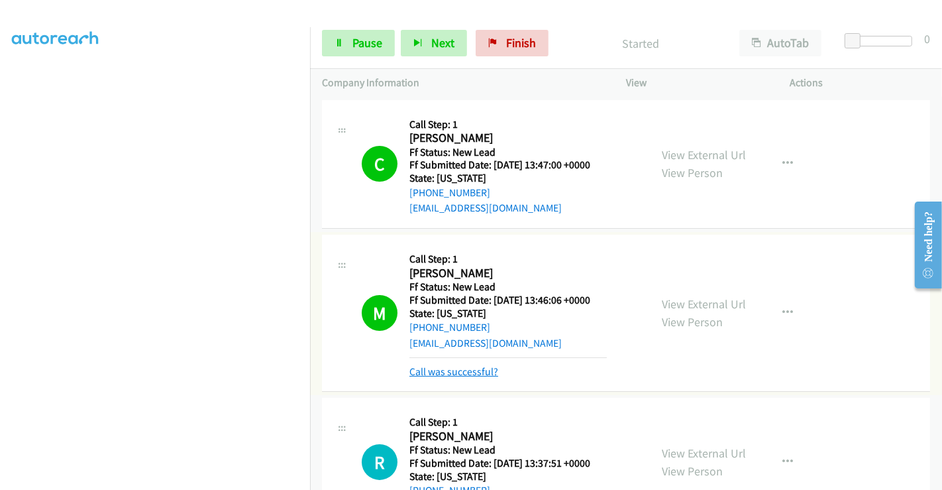
click at [470, 375] on link "Call was successful?" at bounding box center [454, 371] width 89 height 13
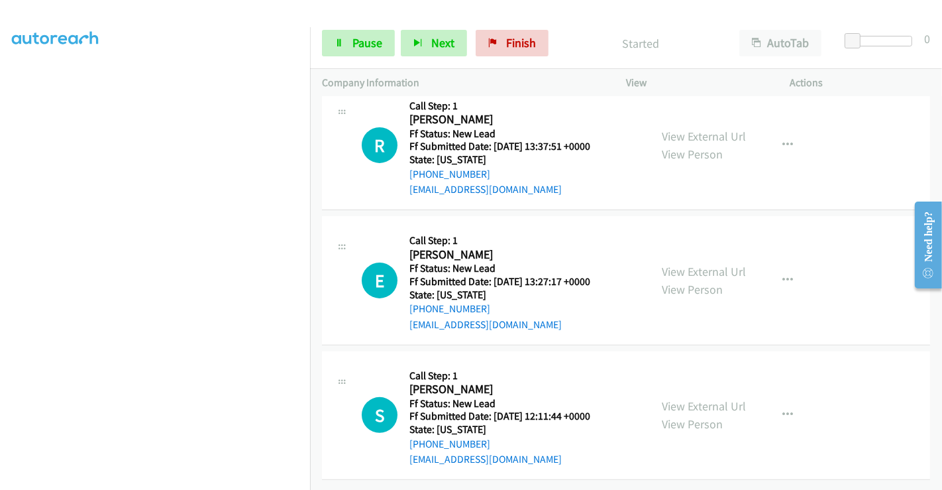
scroll to position [298, 0]
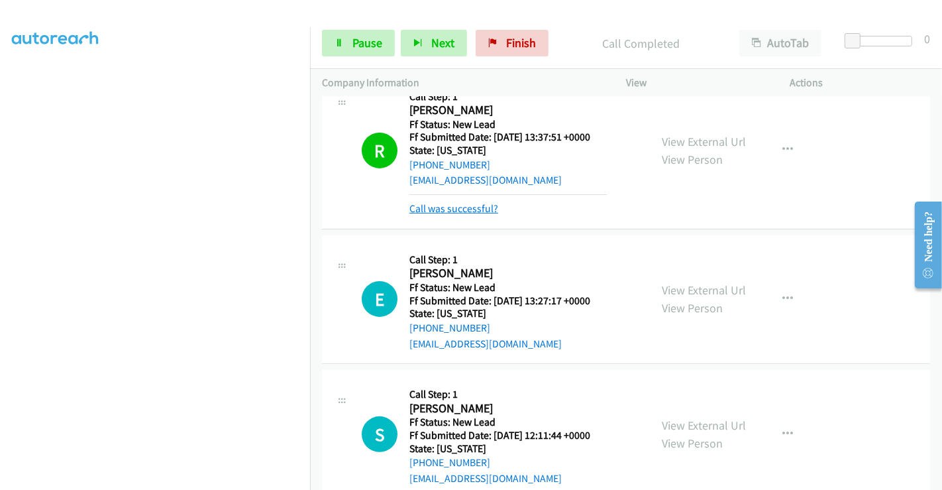
click at [463, 203] on link "Call was successful?" at bounding box center [454, 208] width 89 height 13
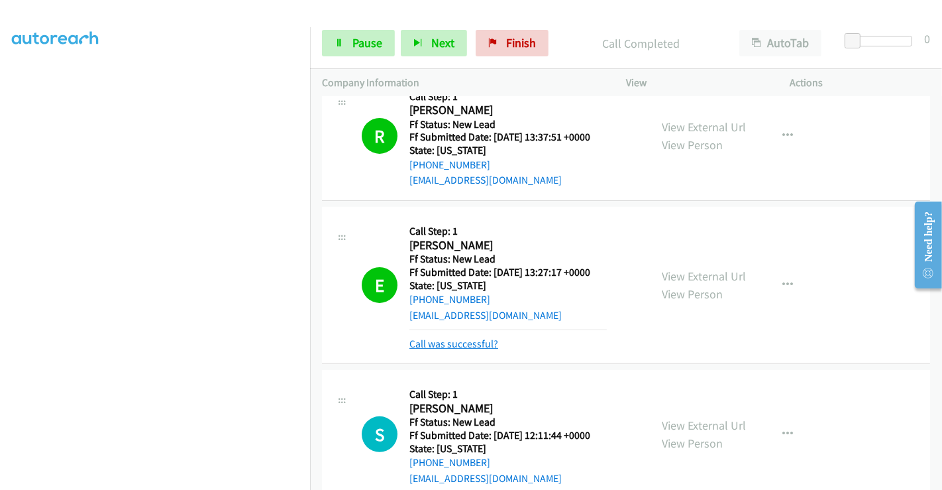
click at [458, 343] on link "Call was successful?" at bounding box center [454, 343] width 89 height 13
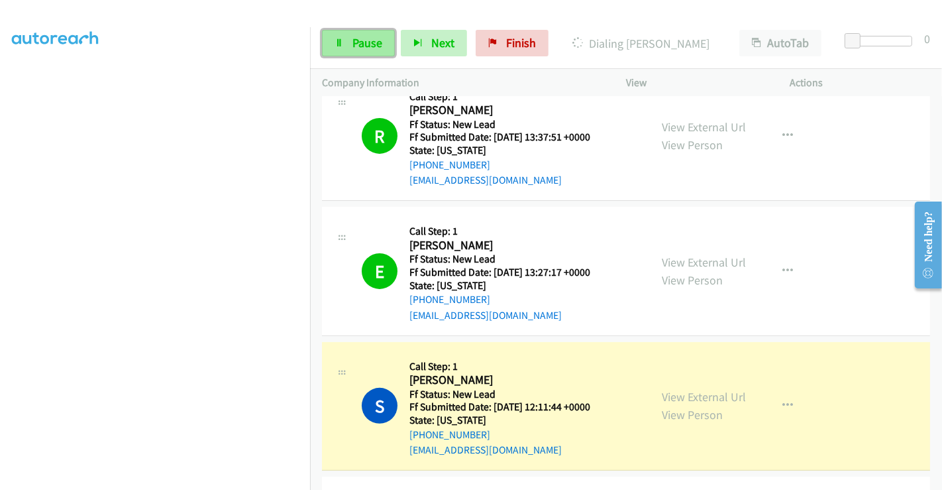
click at [361, 37] on span "Pause" at bounding box center [368, 42] width 30 height 15
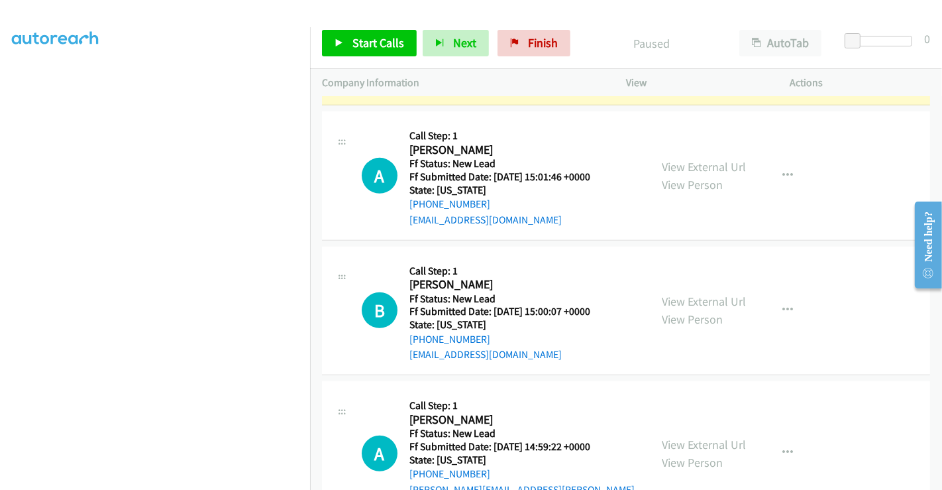
scroll to position [702, 0]
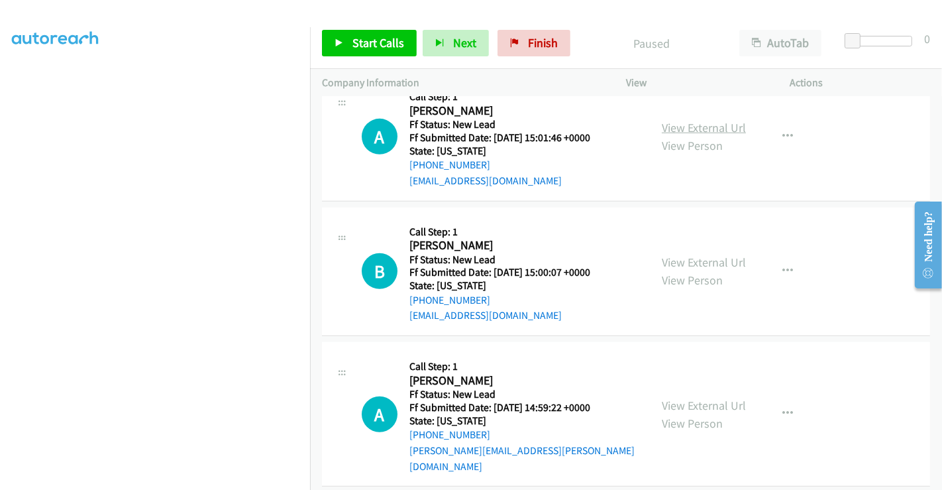
click at [709, 121] on link "View External Url" at bounding box center [704, 127] width 84 height 15
click at [684, 256] on link "View External Url" at bounding box center [704, 262] width 84 height 15
click at [697, 398] on link "View External Url" at bounding box center [704, 405] width 84 height 15
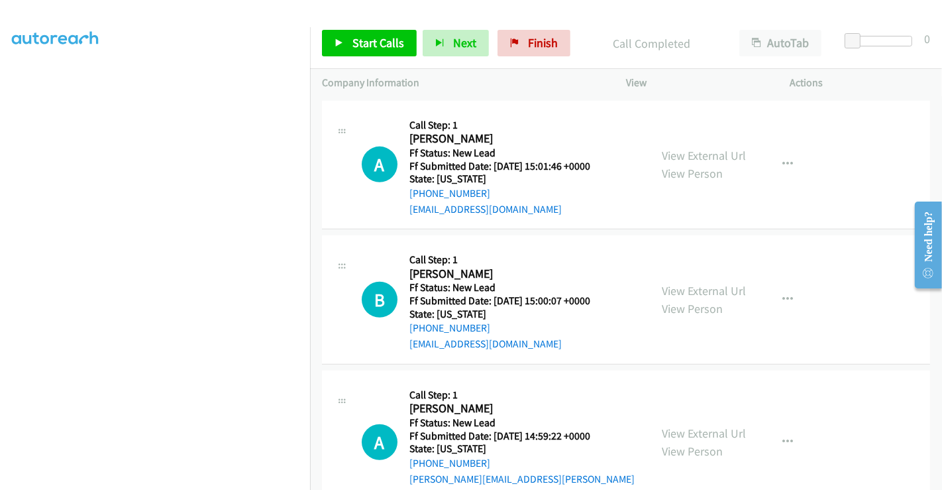
scroll to position [730, 0]
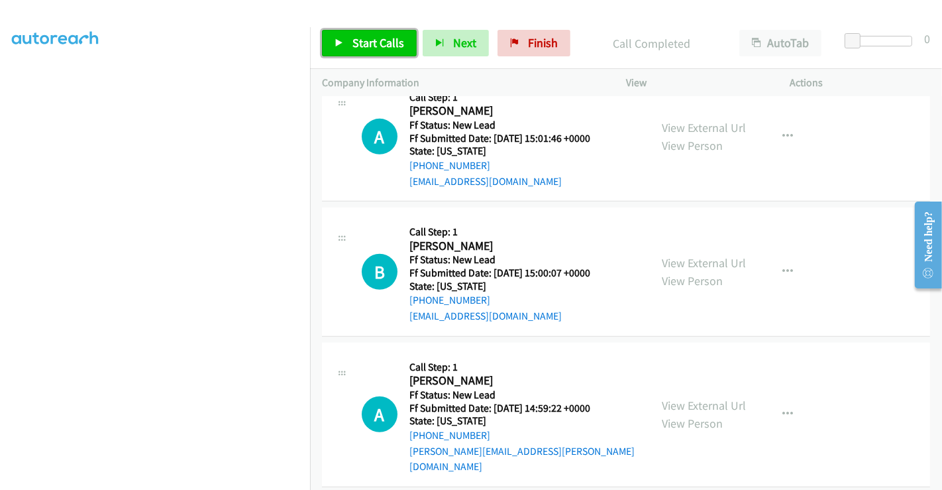
click at [373, 45] on span "Start Calls" at bounding box center [379, 42] width 52 height 15
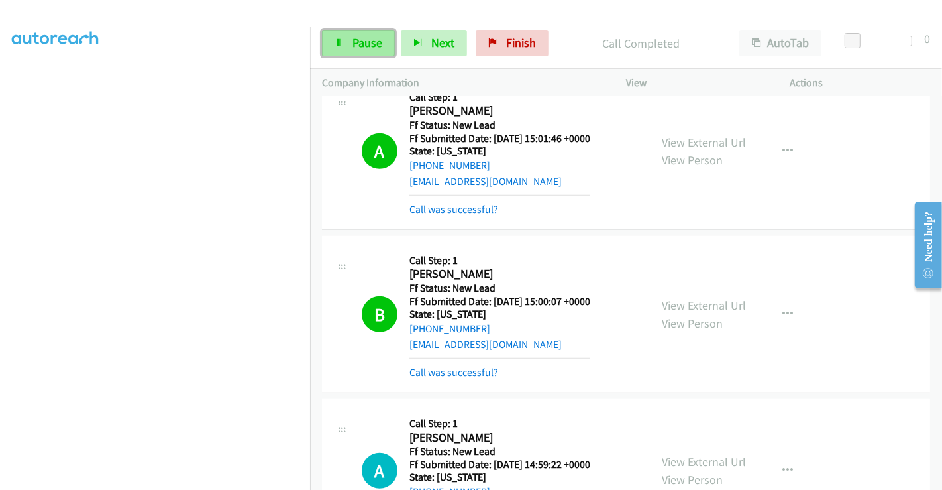
click at [362, 46] on span "Pause" at bounding box center [368, 42] width 30 height 15
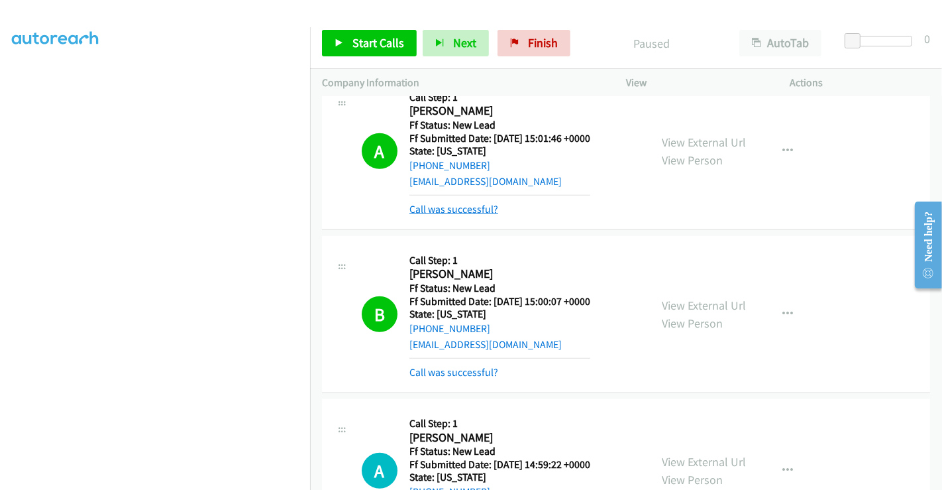
click at [467, 205] on link "Call was successful?" at bounding box center [454, 209] width 89 height 13
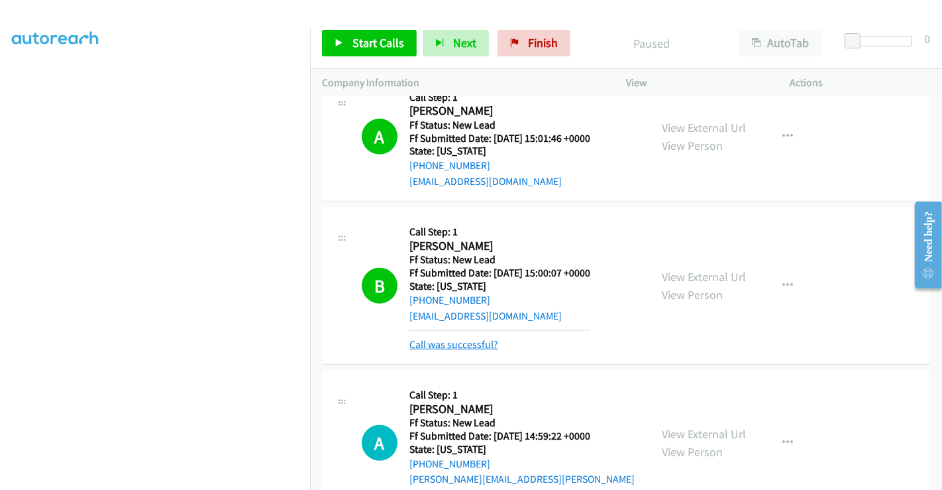
click at [456, 347] on link "Call was successful?" at bounding box center [454, 344] width 89 height 13
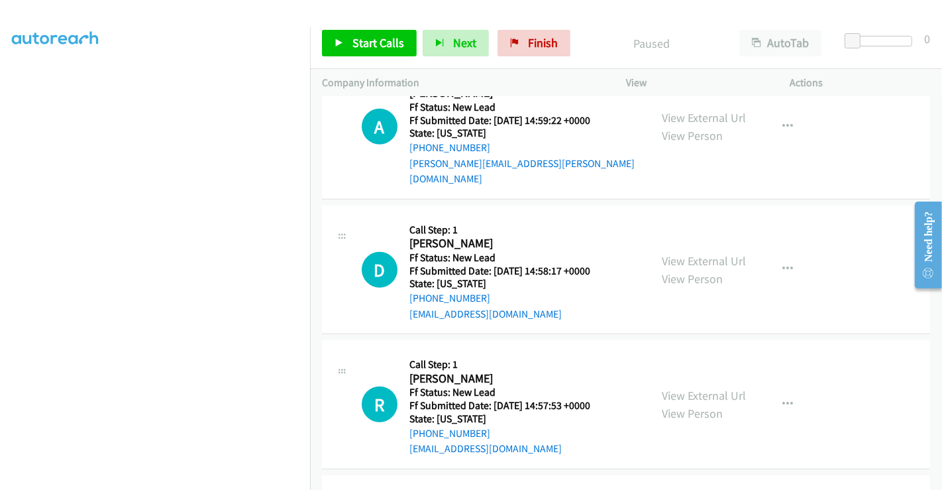
scroll to position [839, 0]
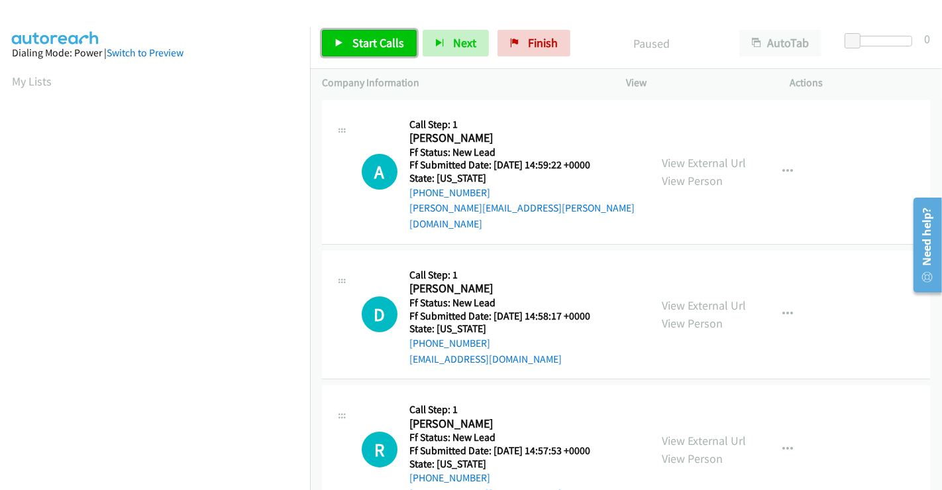
click at [375, 39] on span "Start Calls" at bounding box center [379, 42] width 52 height 15
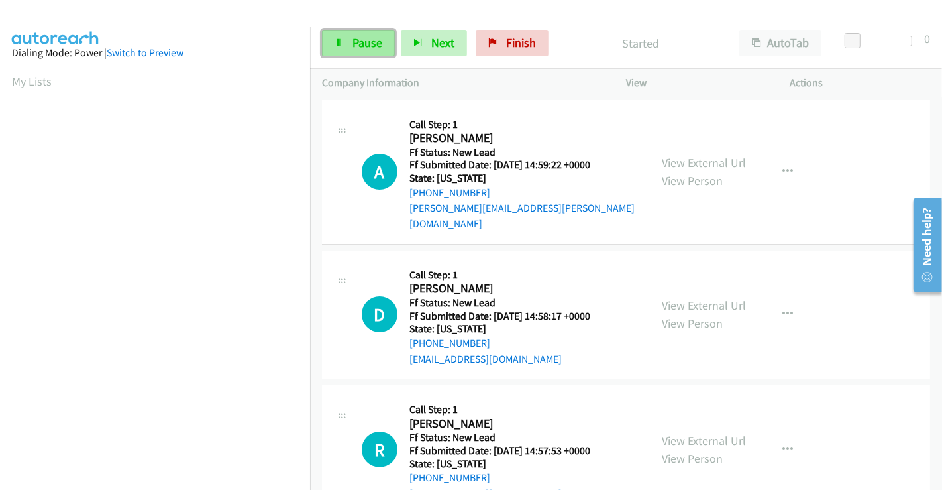
click at [353, 42] on span "Pause" at bounding box center [368, 42] width 30 height 15
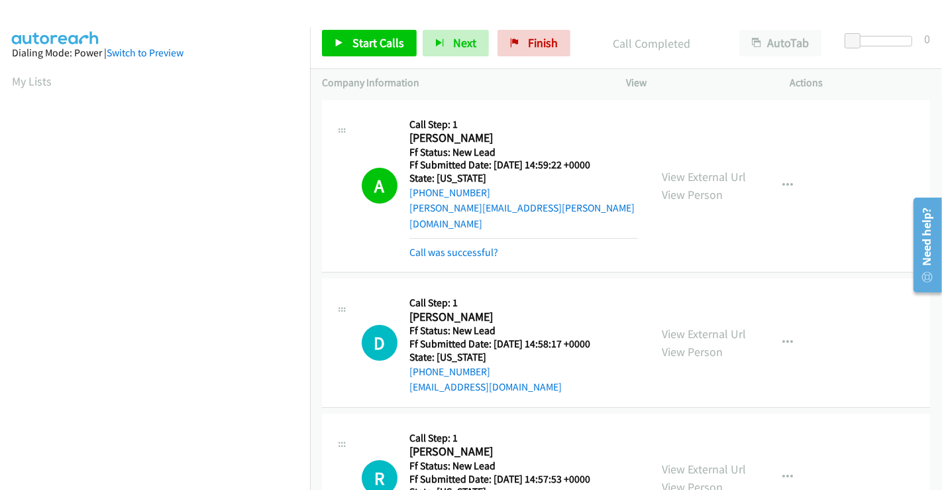
scroll to position [255, 0]
click at [464, 246] on link "Call was successful?" at bounding box center [454, 252] width 89 height 13
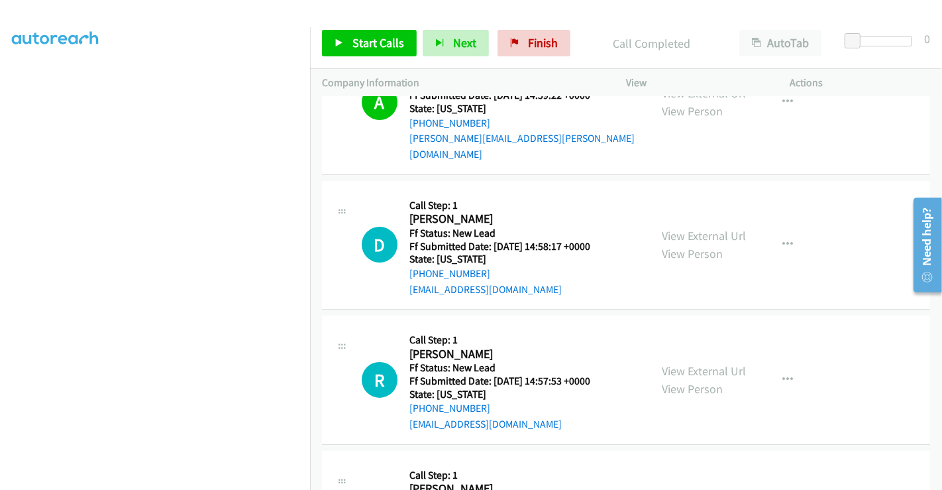
scroll to position [147, 0]
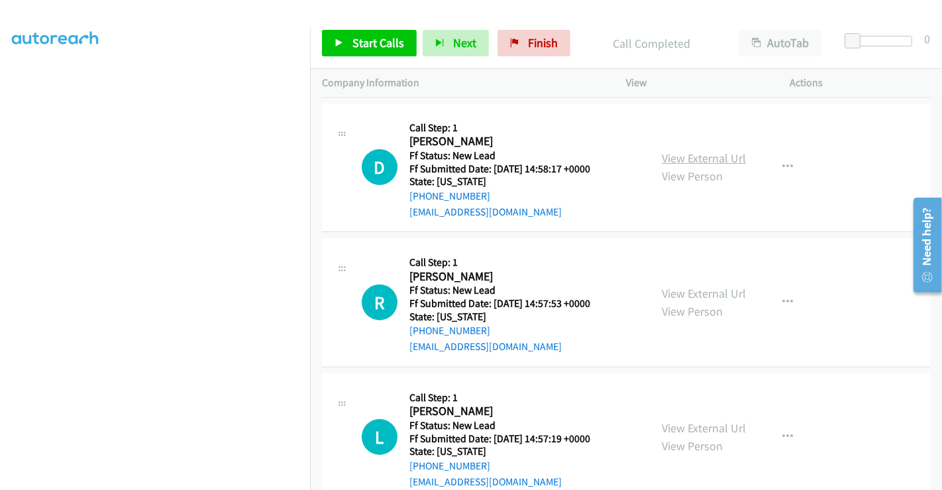
click at [689, 150] on link "View External Url" at bounding box center [704, 157] width 84 height 15
click at [687, 286] on link "View External Url" at bounding box center [704, 293] width 84 height 15
click at [691, 420] on link "View External Url" at bounding box center [704, 427] width 84 height 15
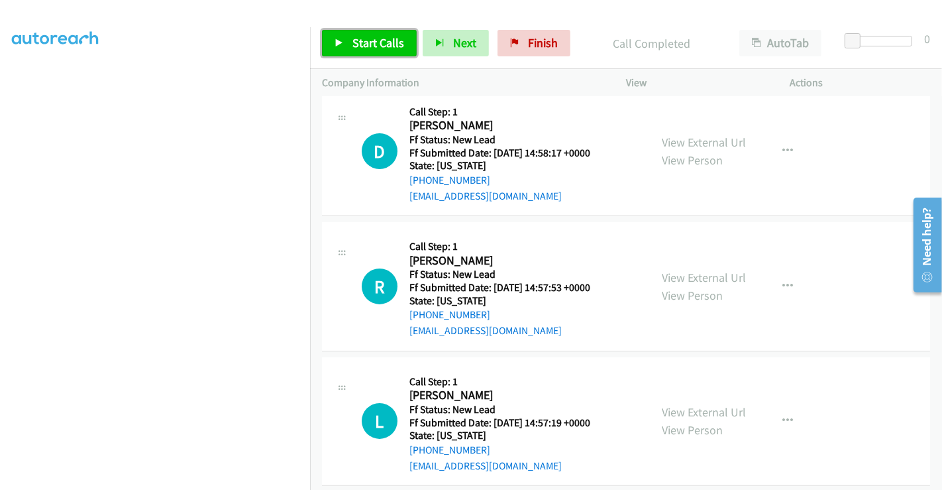
click at [386, 42] on span "Start Calls" at bounding box center [379, 42] width 52 height 15
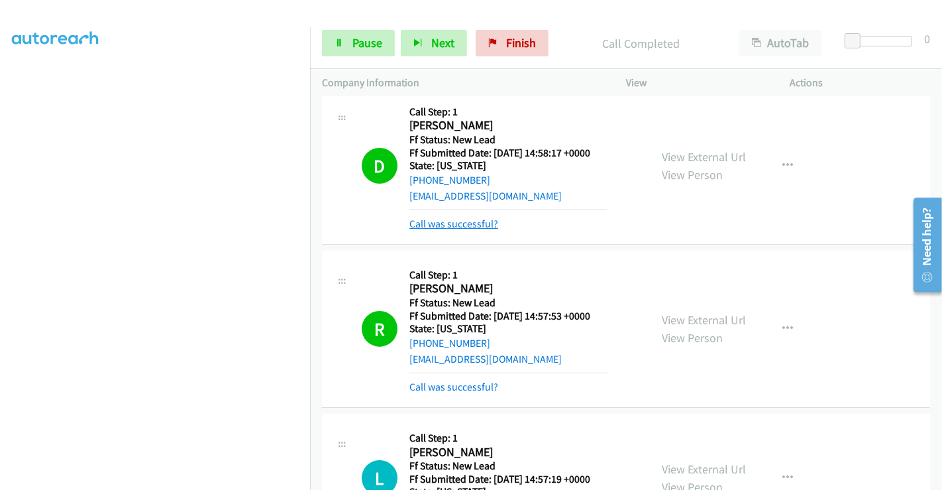
click at [449, 217] on link "Call was successful?" at bounding box center [454, 223] width 89 height 13
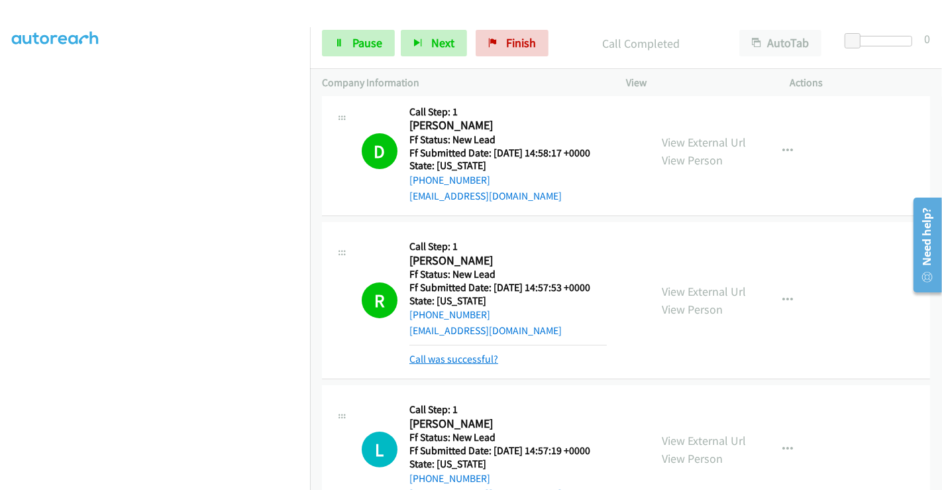
click at [454, 353] on link "Call was successful?" at bounding box center [454, 359] width 89 height 13
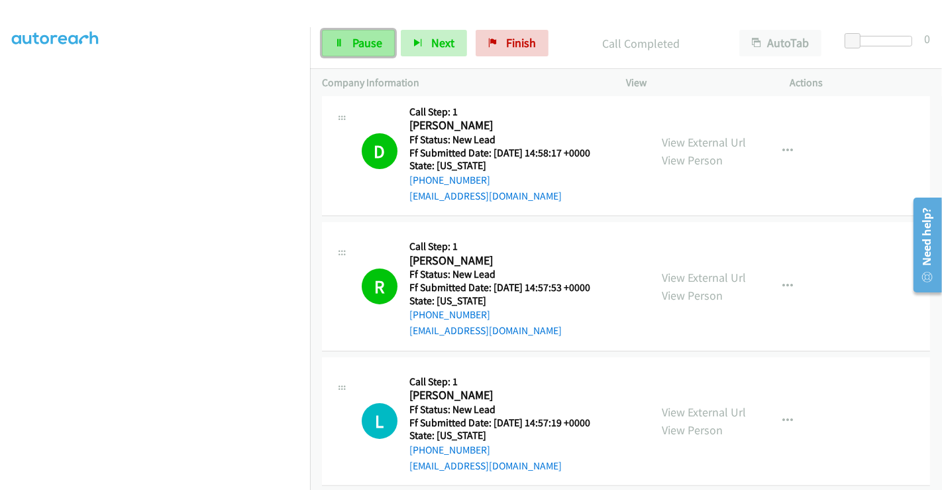
click at [367, 54] on link "Pause" at bounding box center [358, 43] width 73 height 27
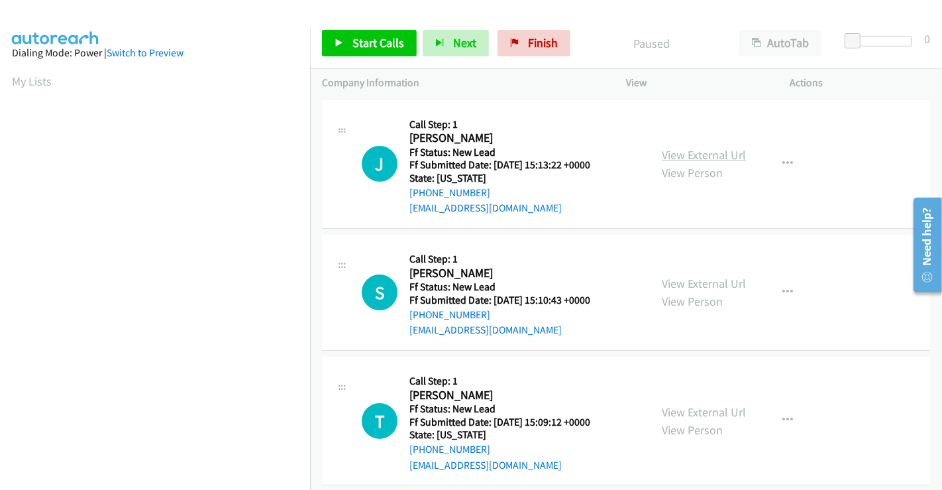
click at [706, 154] on link "View External Url" at bounding box center [704, 154] width 84 height 15
click at [685, 284] on link "View External Url" at bounding box center [704, 283] width 84 height 15
click at [699, 412] on link "View External Url" at bounding box center [704, 411] width 84 height 15
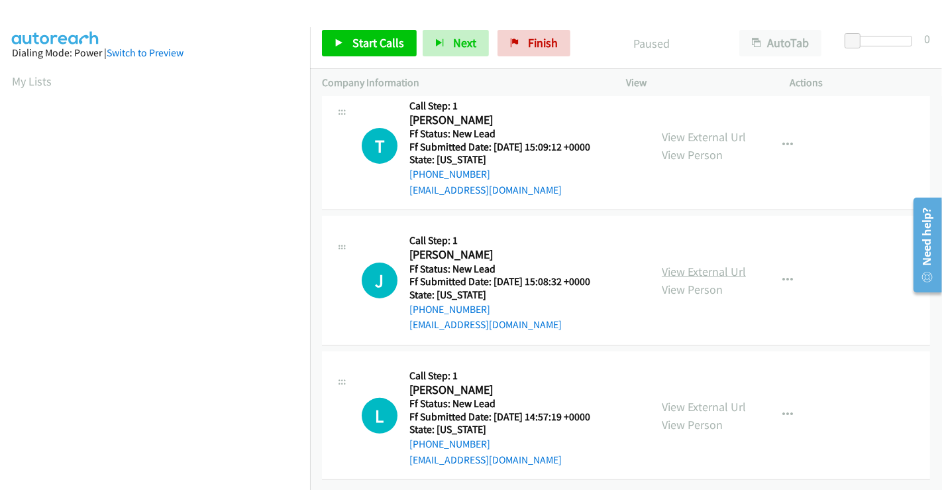
scroll to position [284, 0]
click at [703, 264] on link "View External Url" at bounding box center [704, 271] width 84 height 15
click at [358, 47] on span "Start Calls" at bounding box center [379, 42] width 52 height 15
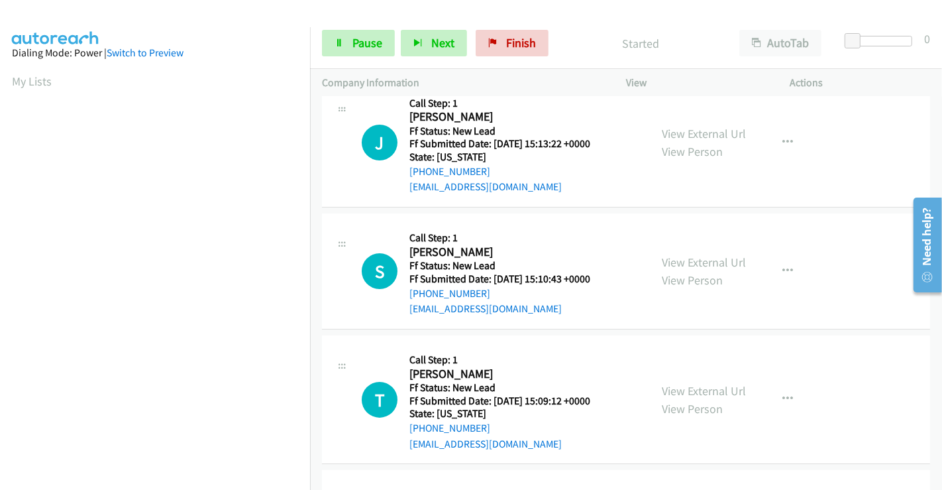
scroll to position [0, 0]
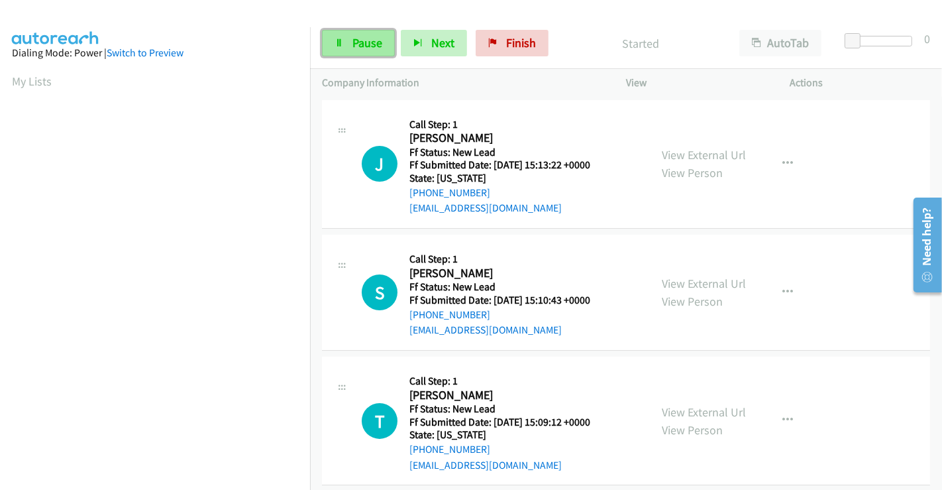
click at [353, 42] on span "Pause" at bounding box center [368, 42] width 30 height 15
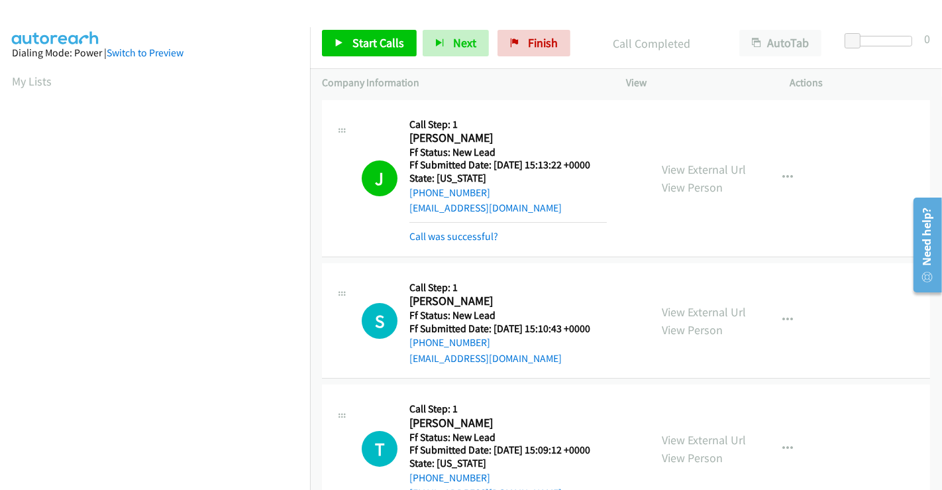
scroll to position [255, 0]
click at [363, 49] on span "Start Calls" at bounding box center [379, 42] width 52 height 15
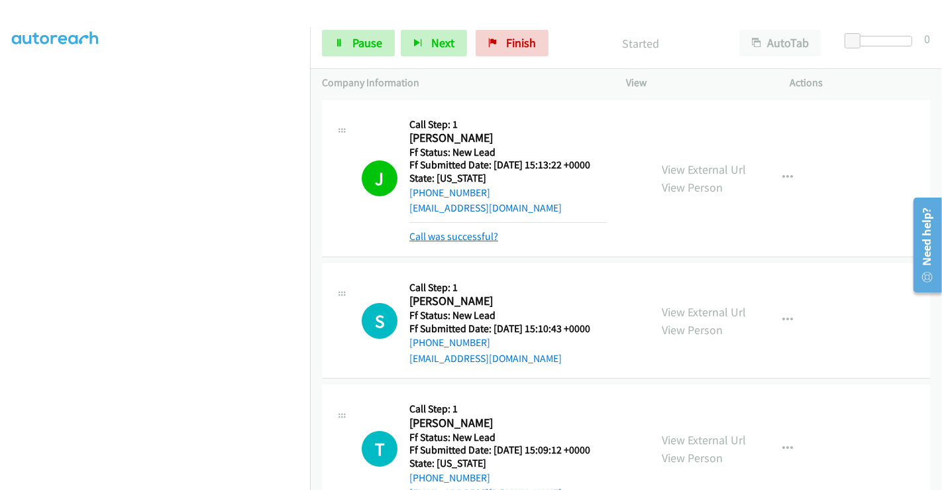
click at [467, 237] on link "Call was successful?" at bounding box center [454, 236] width 89 height 13
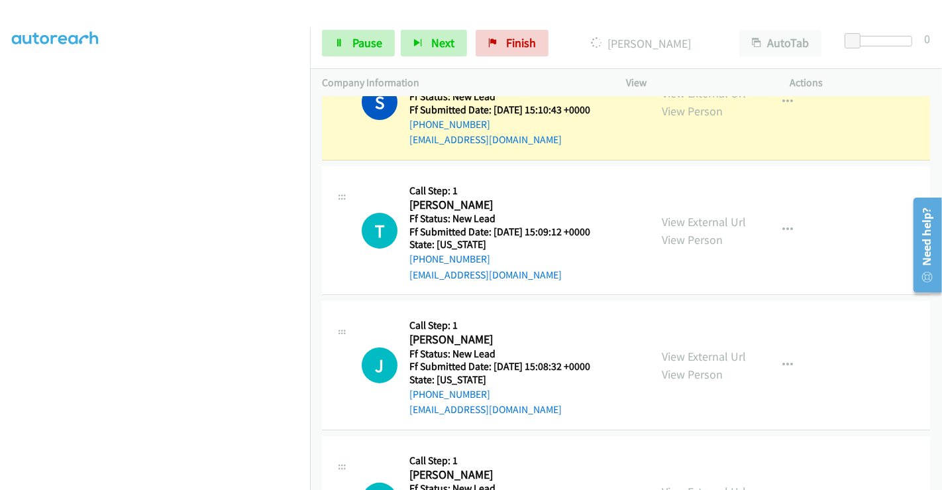
scroll to position [138, 0]
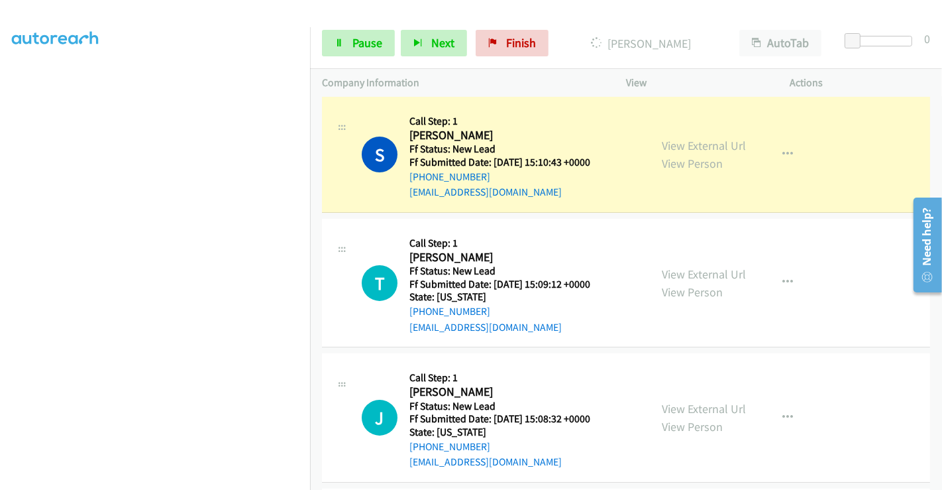
drag, startPoint x: 490, startPoint y: 209, endPoint x: 638, endPoint y: 22, distance: 238.4
click at [638, 21] on div "Start Calls Pause Next Finish [PERSON_NAME] AutoTab AutoTab 0" at bounding box center [626, 43] width 632 height 51
click at [346, 40] on link "Pause" at bounding box center [358, 43] width 73 height 27
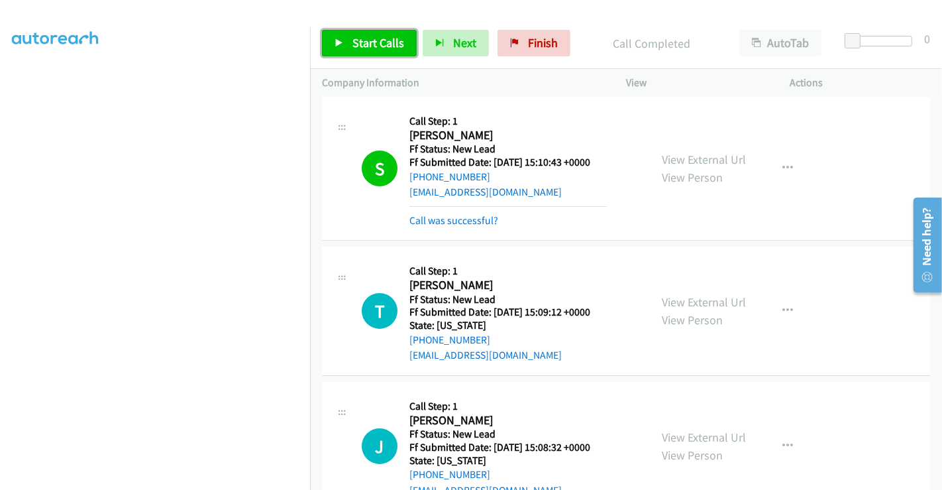
click at [350, 36] on link "Start Calls" at bounding box center [369, 43] width 95 height 27
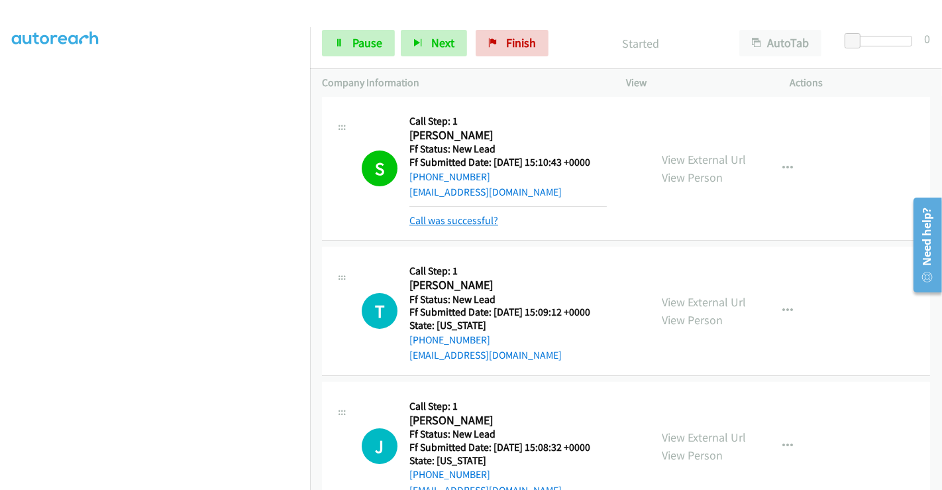
click at [443, 219] on link "Call was successful?" at bounding box center [454, 220] width 89 height 13
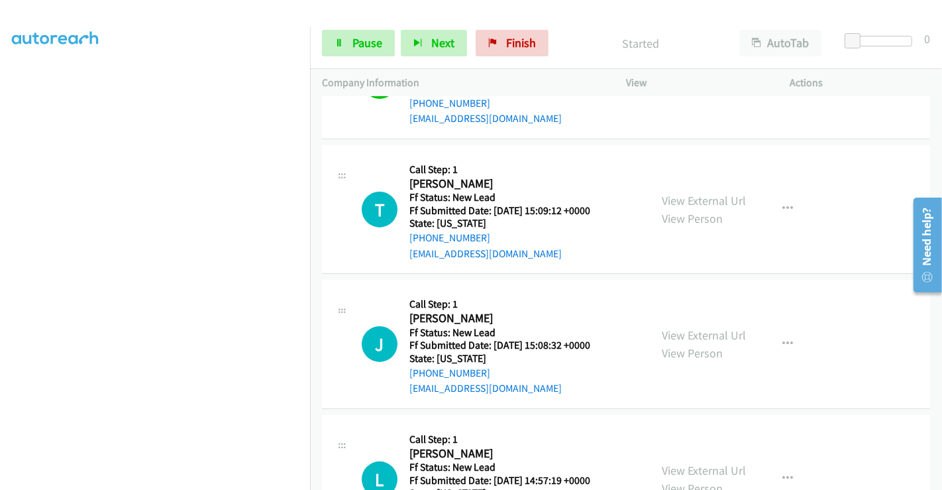
scroll to position [284, 0]
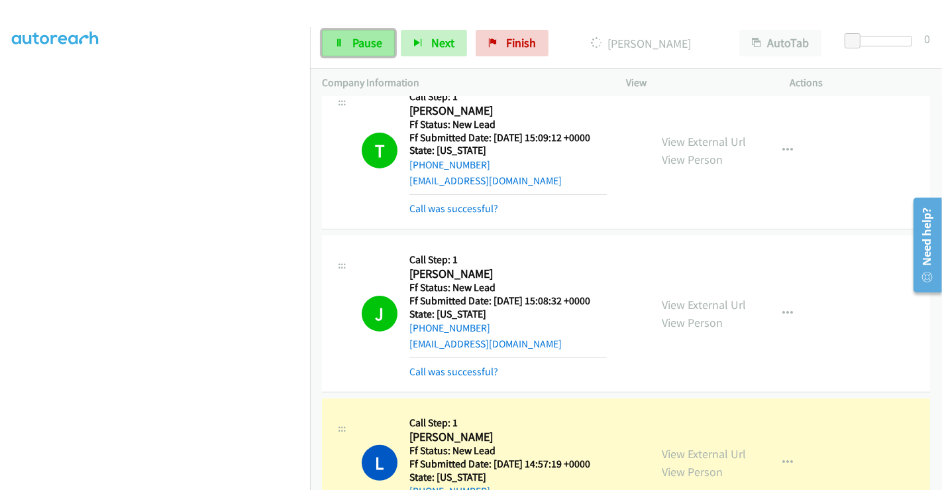
click at [367, 39] on span "Pause" at bounding box center [368, 42] width 30 height 15
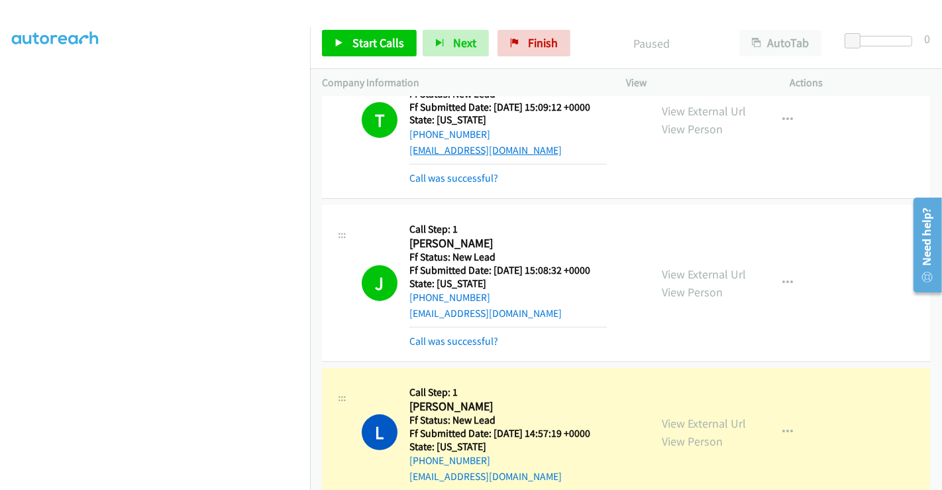
scroll to position [341, 0]
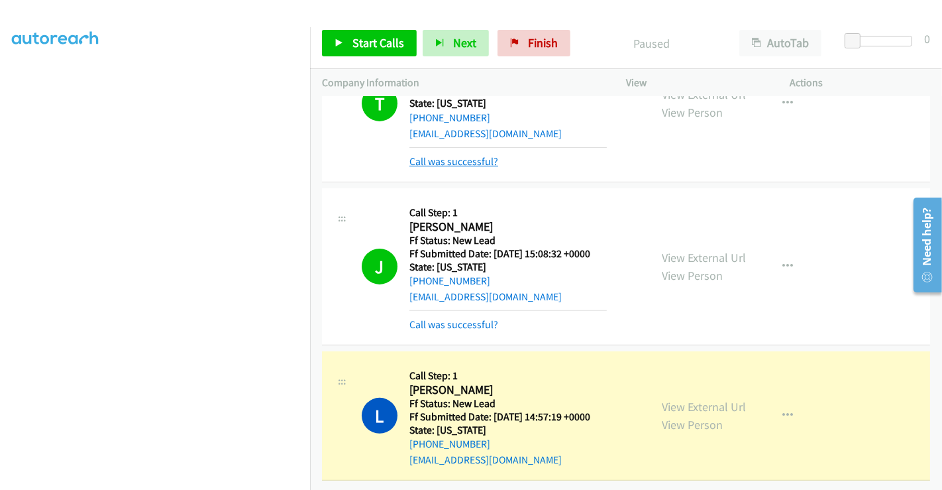
click at [441, 155] on link "Call was successful?" at bounding box center [454, 161] width 89 height 13
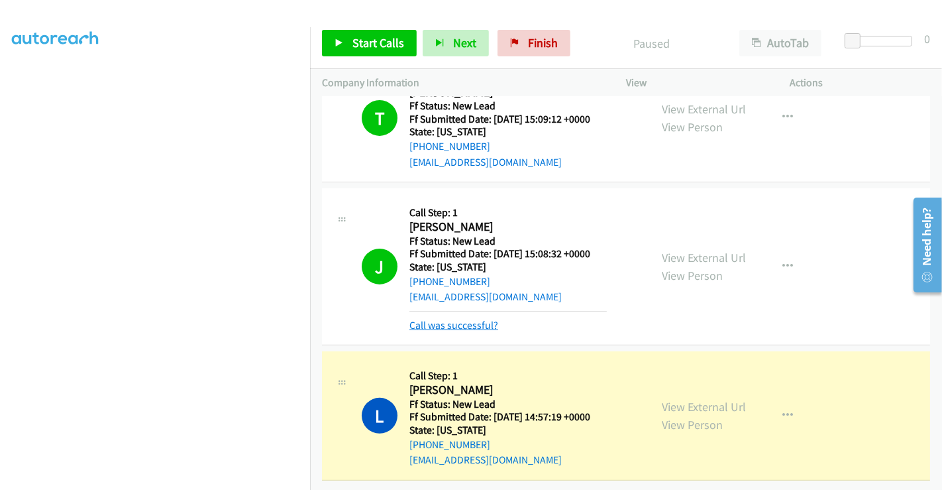
click at [451, 319] on link "Call was successful?" at bounding box center [454, 325] width 89 height 13
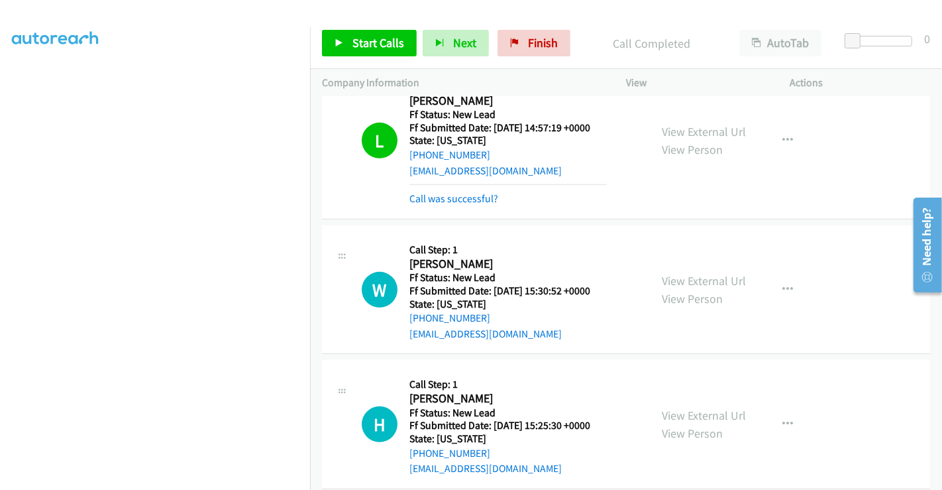
scroll to position [579, 0]
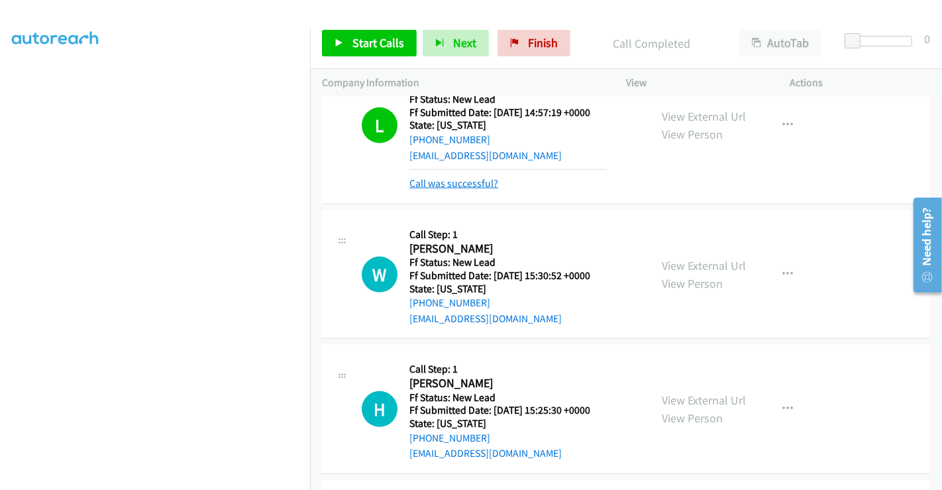
click at [453, 184] on link "Call was successful?" at bounding box center [454, 183] width 89 height 13
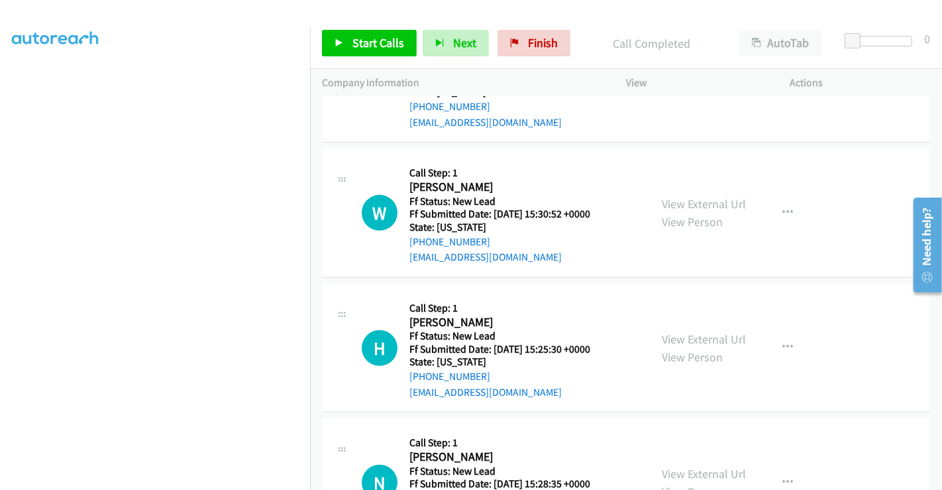
scroll to position [689, 0]
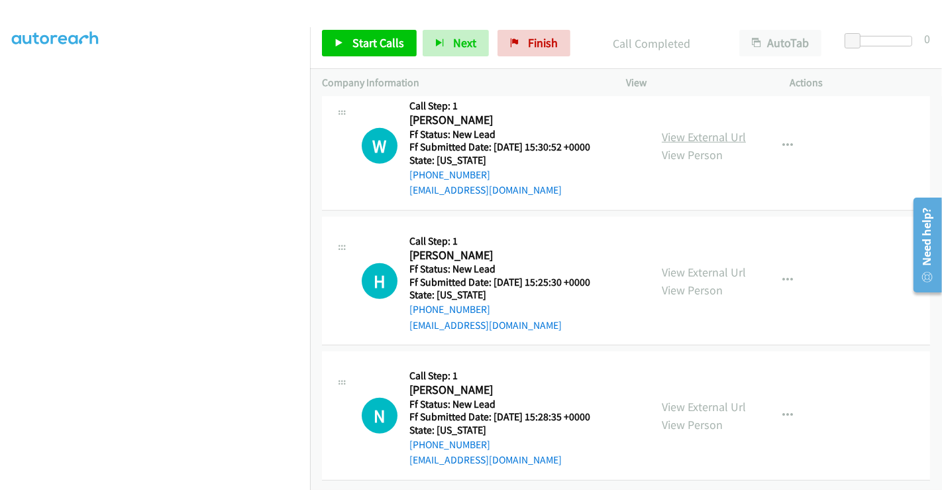
click at [685, 129] on link "View External Url" at bounding box center [704, 136] width 84 height 15
click at [683, 264] on link "View External Url" at bounding box center [704, 271] width 84 height 15
click at [693, 400] on link "View External Url" at bounding box center [704, 406] width 84 height 15
click at [372, 48] on span "Start Calls" at bounding box center [379, 42] width 52 height 15
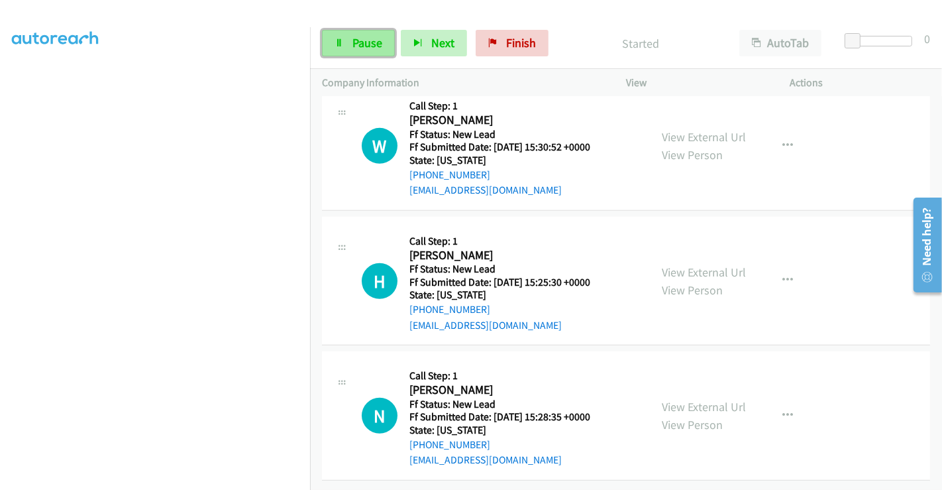
click at [356, 39] on span "Pause" at bounding box center [368, 42] width 30 height 15
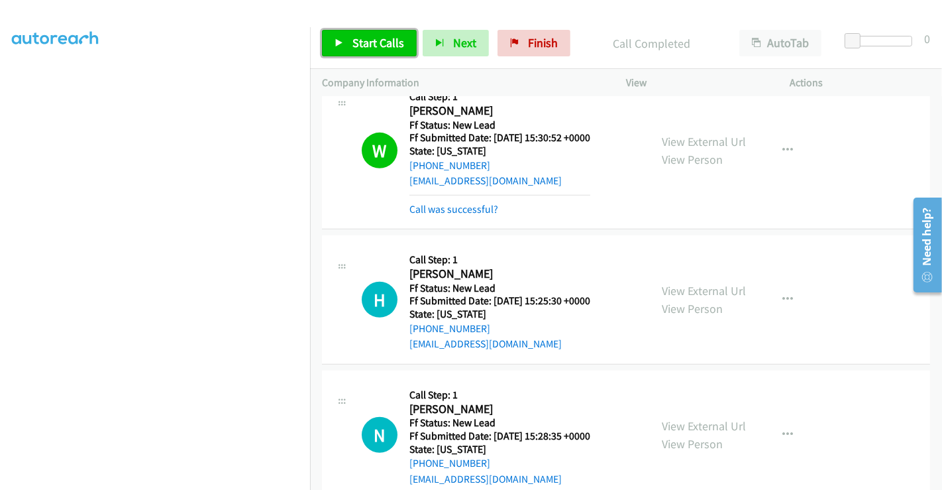
click at [376, 36] on span "Start Calls" at bounding box center [379, 42] width 52 height 15
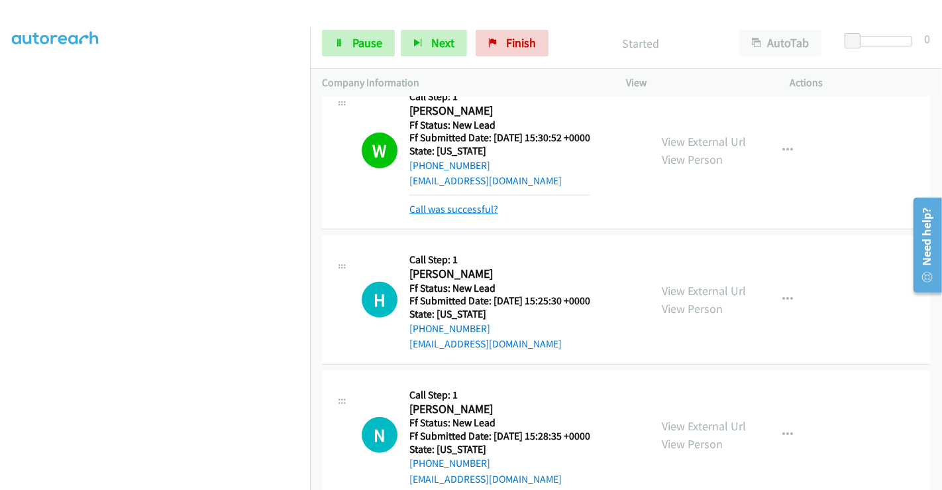
click at [475, 209] on link "Call was successful?" at bounding box center [454, 209] width 89 height 13
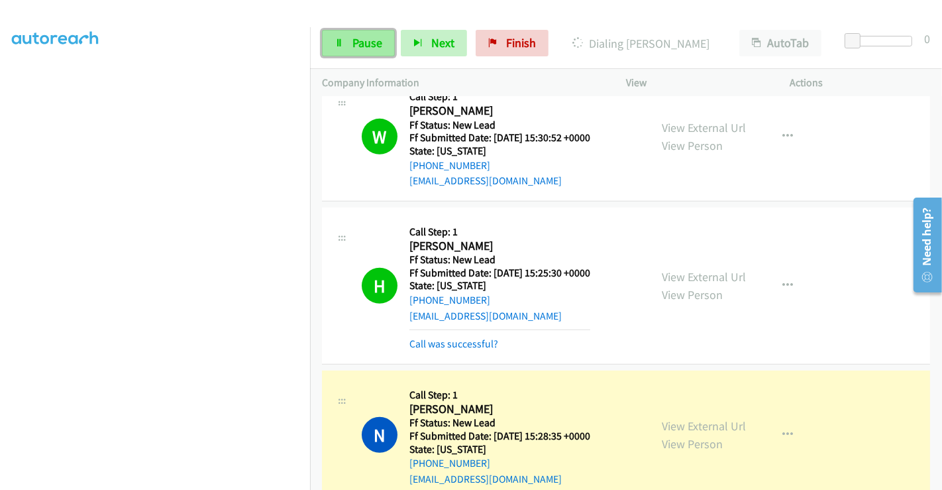
click at [367, 53] on link "Pause" at bounding box center [358, 43] width 73 height 27
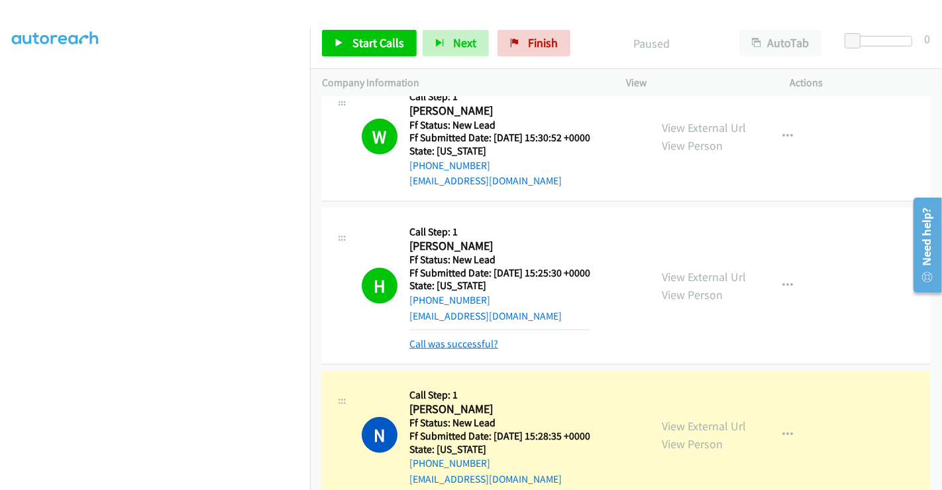
click at [437, 343] on link "Call was successful?" at bounding box center [454, 343] width 89 height 13
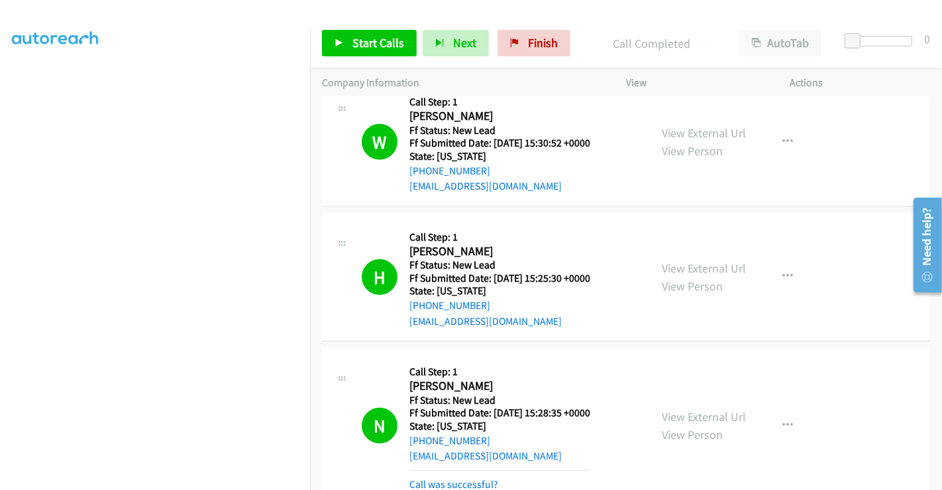
scroll to position [777, 0]
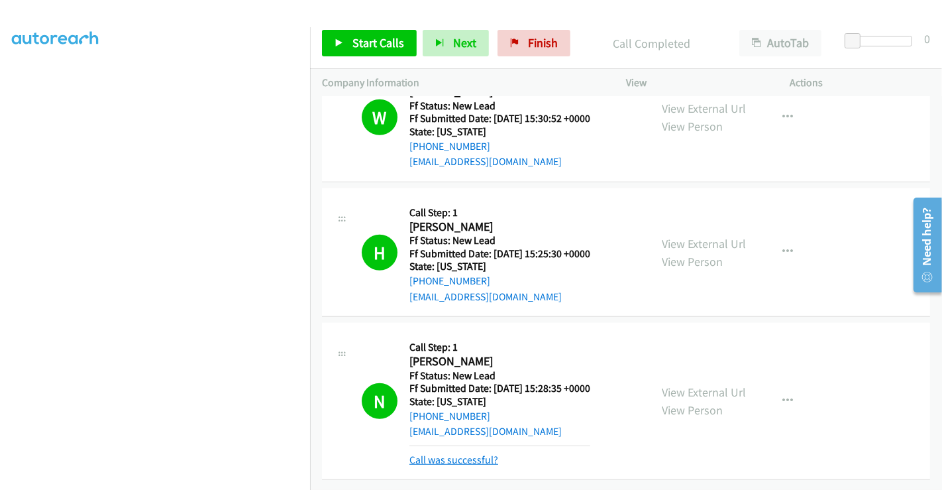
click at [465, 453] on link "Call was successful?" at bounding box center [454, 459] width 89 height 13
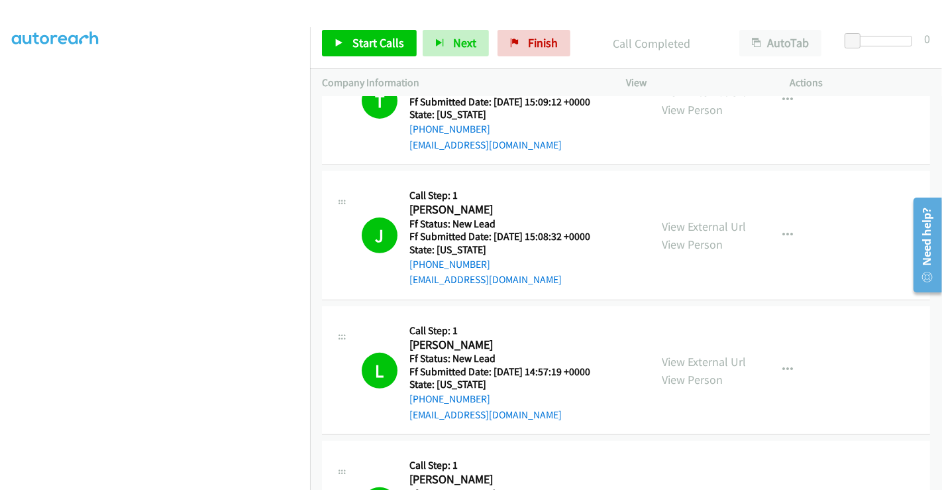
scroll to position [0, 0]
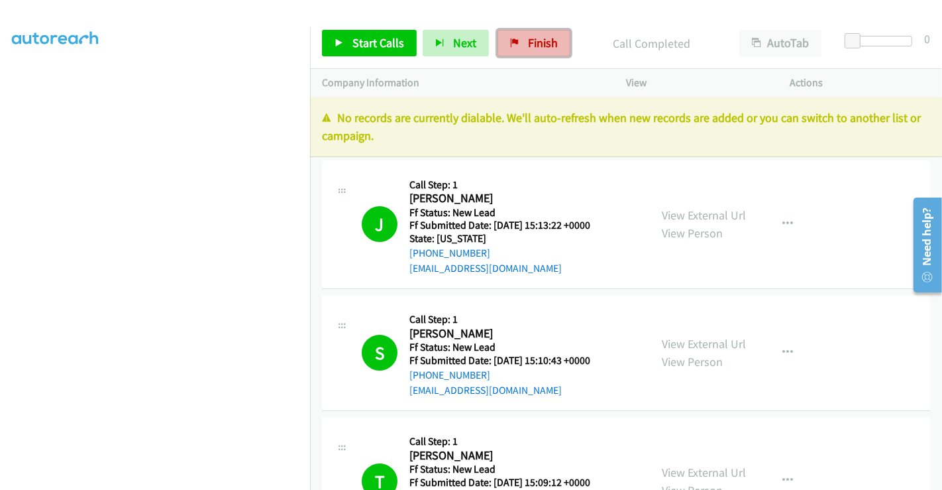
click at [520, 44] on link "Finish" at bounding box center [534, 43] width 73 height 27
